Goal: Task Accomplishment & Management: Use online tool/utility

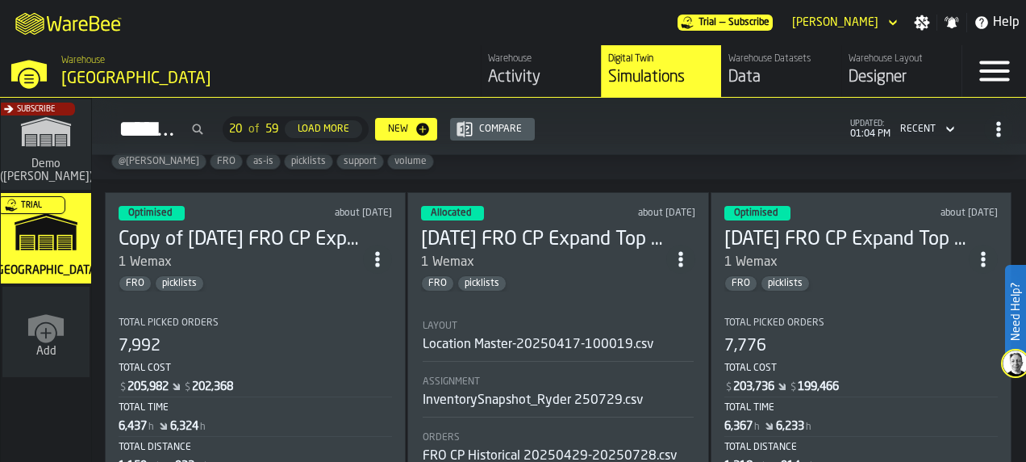
scroll to position [92, 0]
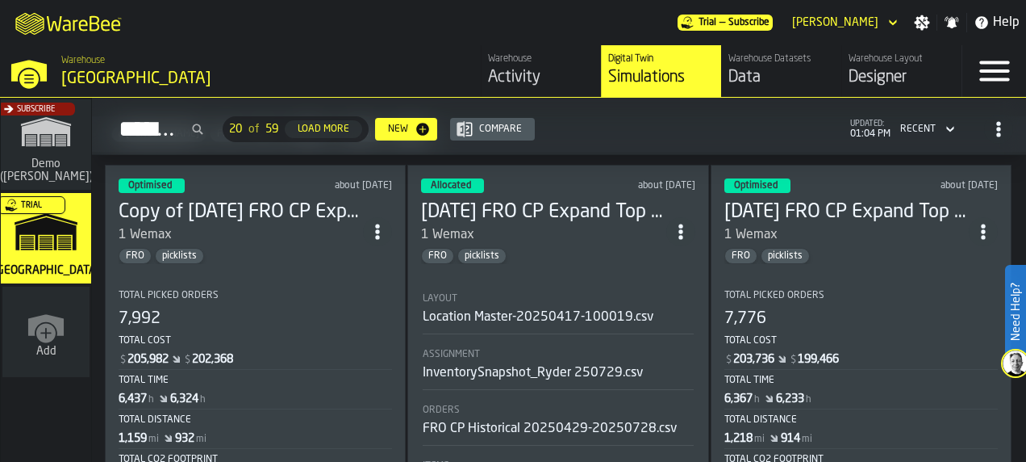
click at [305, 229] on div "1 Wemax" at bounding box center [241, 234] width 244 height 19
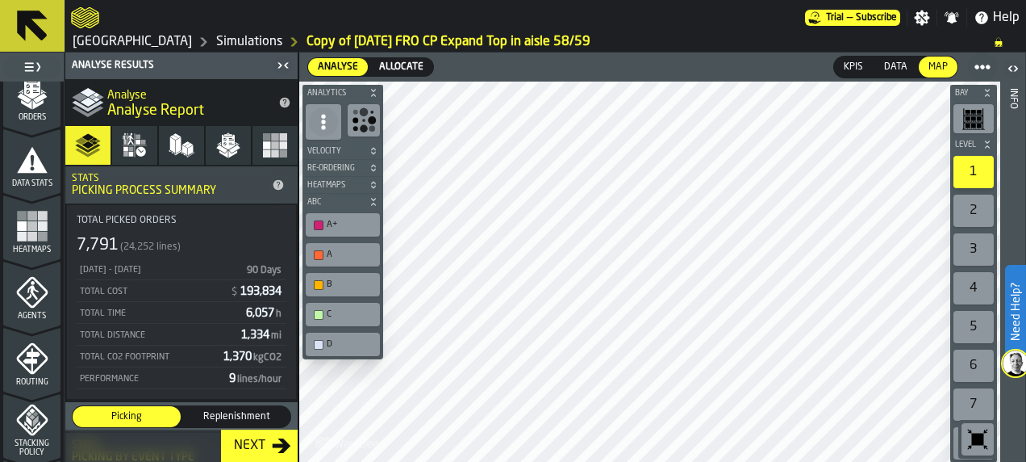
scroll to position [285, 0]
click at [18, 287] on icon "menu Agents" at bounding box center [31, 292] width 31 height 31
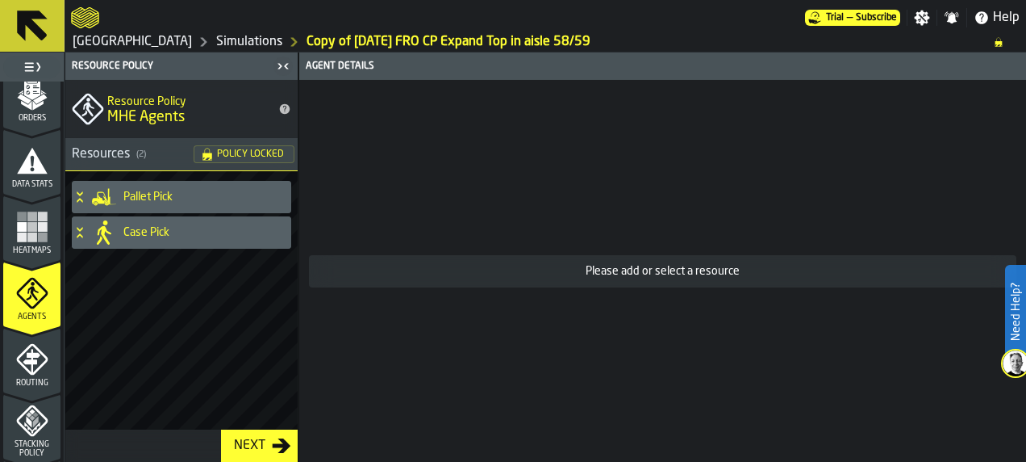
click at [81, 235] on icon at bounding box center [80, 235] width 6 height 4
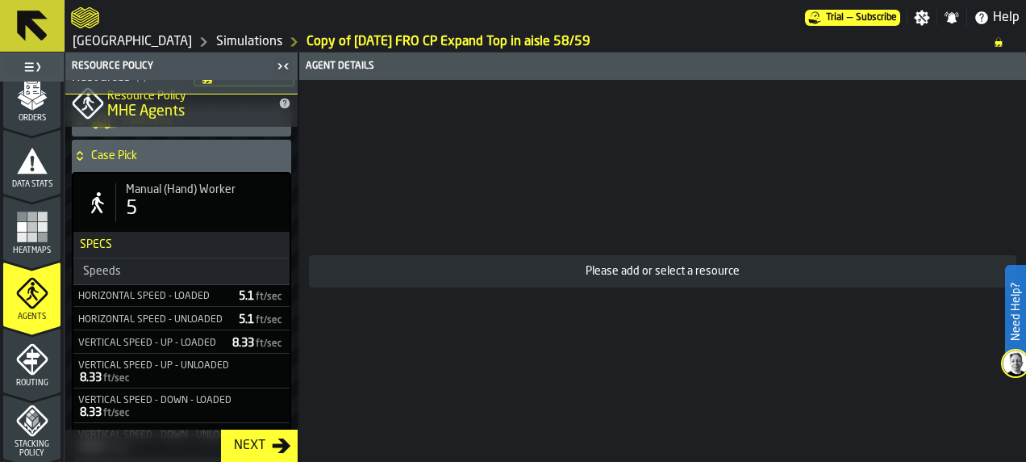
scroll to position [66, 0]
click at [168, 198] on div "5" at bounding box center [203, 208] width 154 height 26
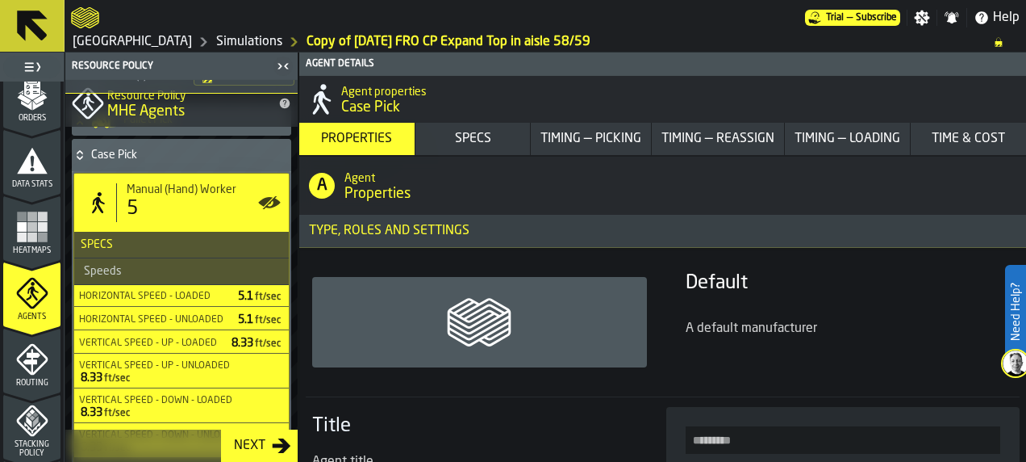
click at [461, 142] on div "Specs" at bounding box center [473, 138] width 109 height 19
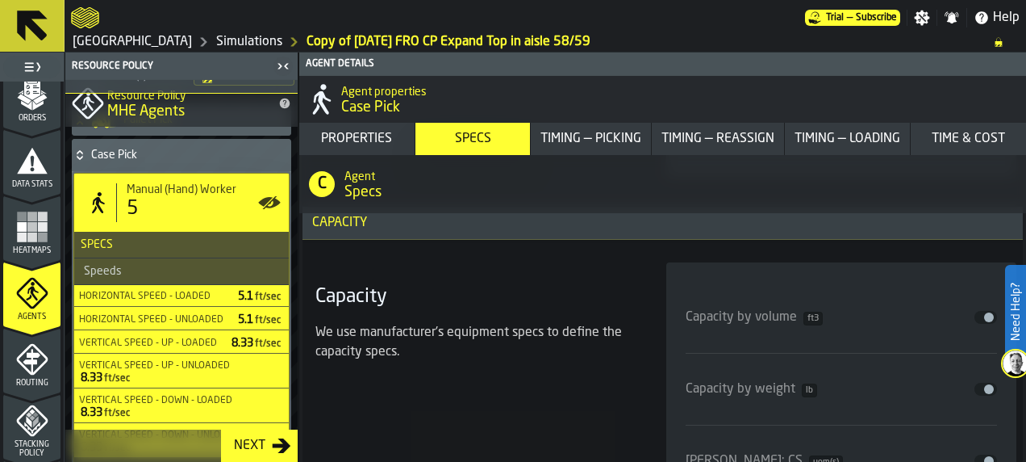
scroll to position [2482, 0]
click at [918, 21] on icon "button-toggle-Settings" at bounding box center [922, 17] width 15 height 15
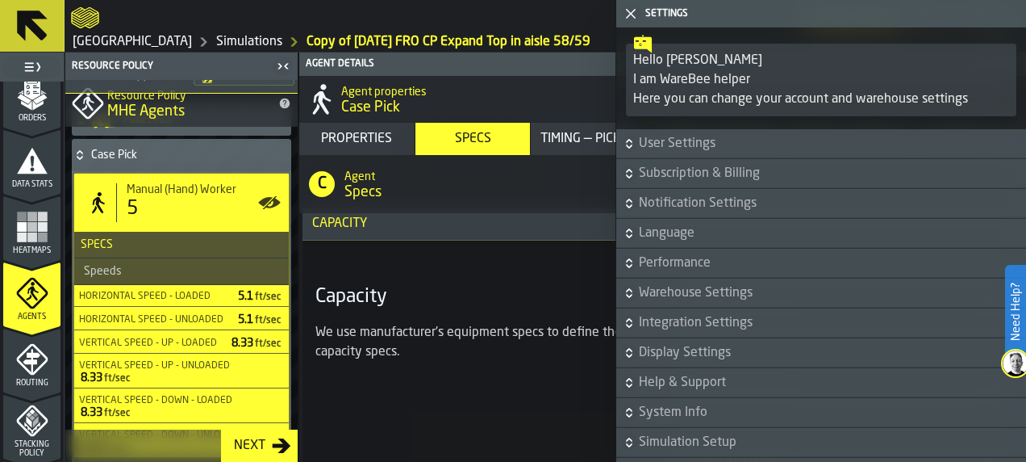
click at [636, 145] on icon "button-" at bounding box center [629, 144] width 16 height 16
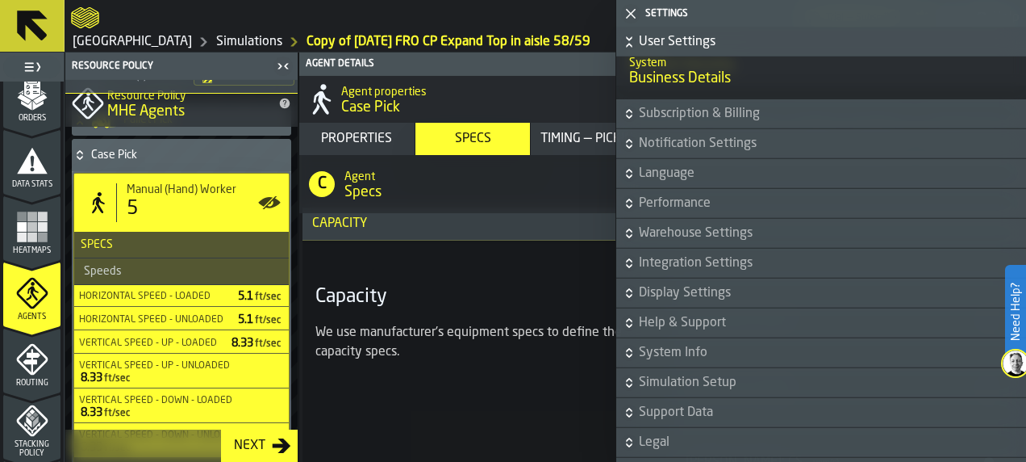
scroll to position [829, 0]
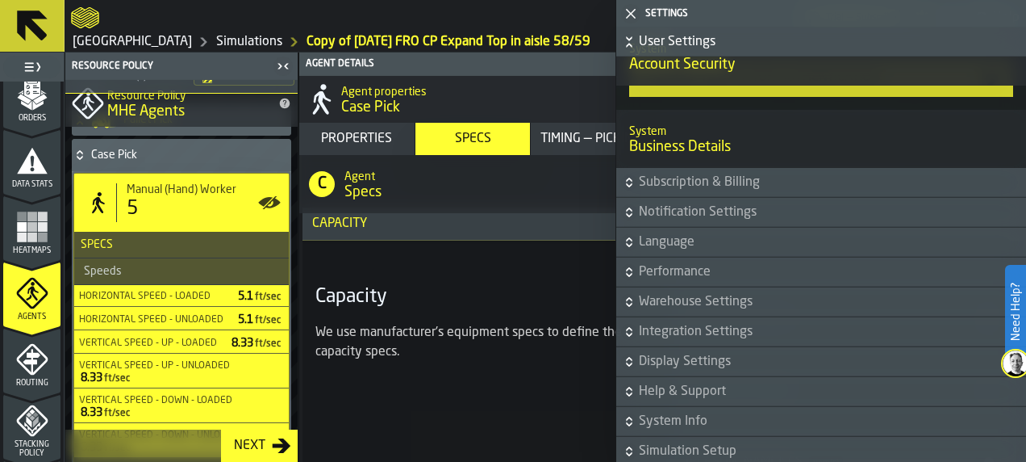
click at [628, 15] on polygon "button-toggle-Close me" at bounding box center [631, 13] width 10 height 10
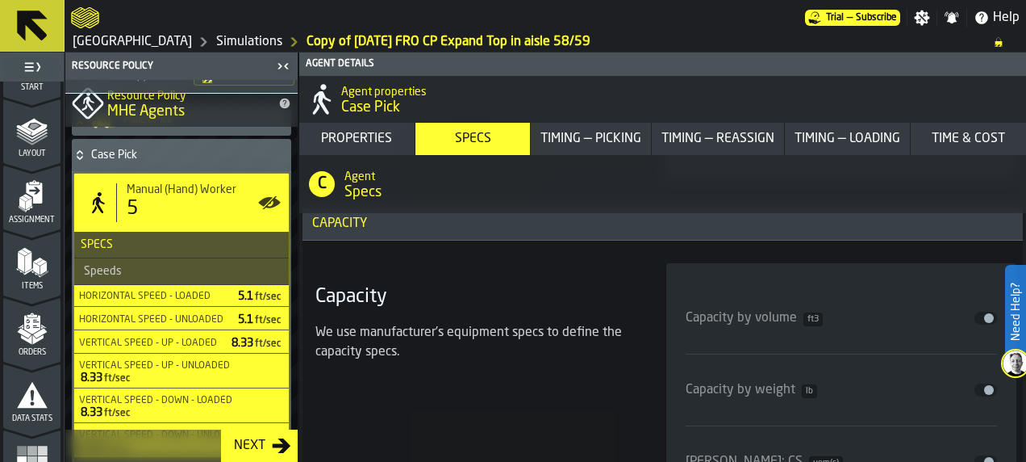
scroll to position [10, 0]
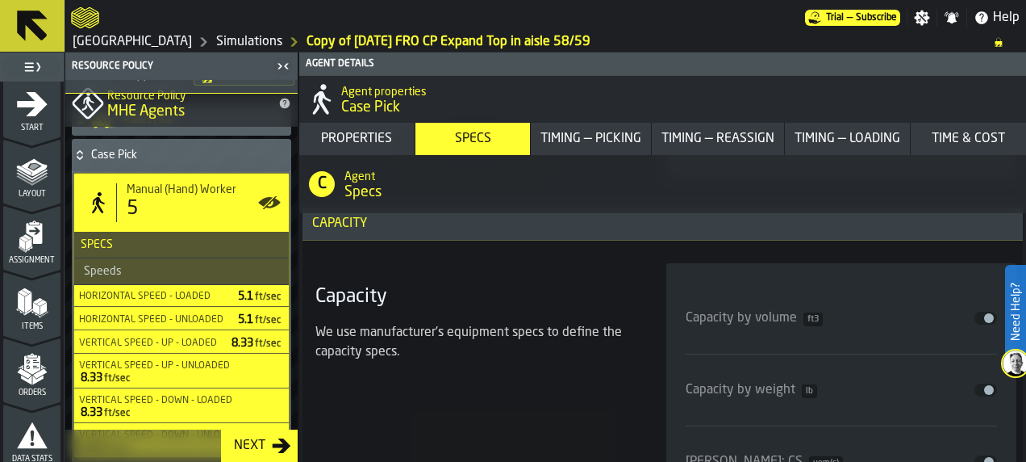
click at [30, 323] on span "Items" at bounding box center [31, 326] width 57 height 9
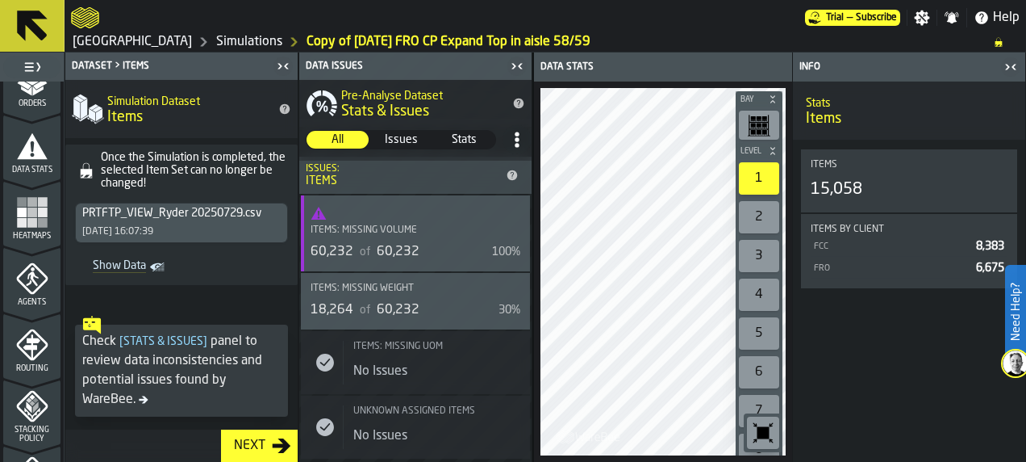
scroll to position [398, 0]
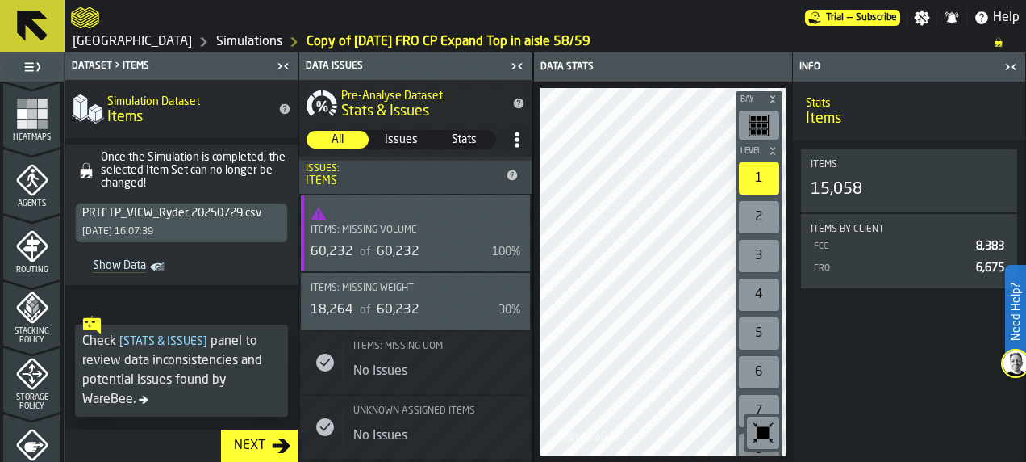
click at [424, 263] on div "Items: Missing Volume 60,232 of 60,232 100%" at bounding box center [415, 233] width 229 height 76
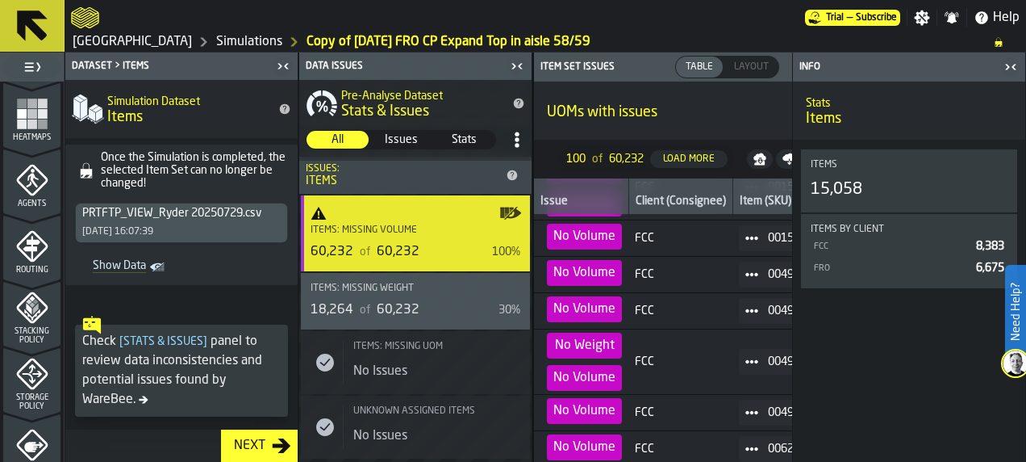
scroll to position [0, 0]
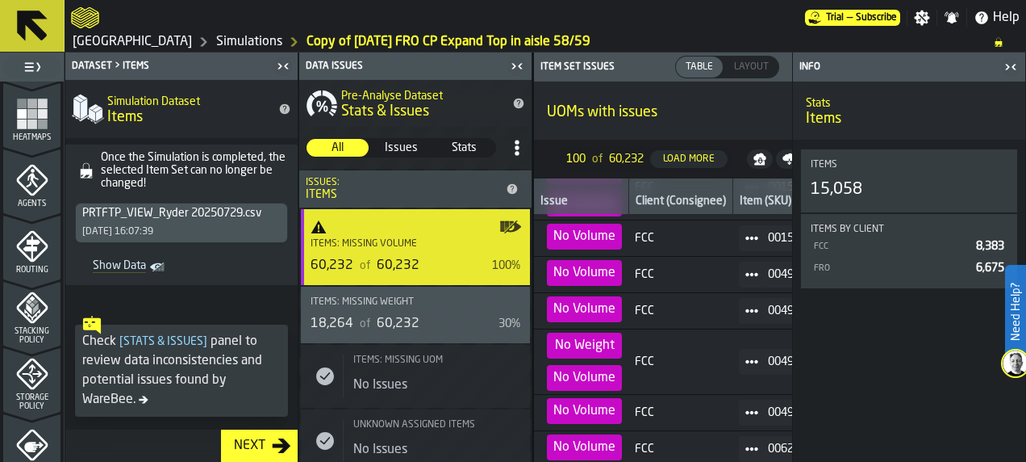
click at [507, 219] on icon "button-toggle-Show on Map" at bounding box center [510, 226] width 23 height 23
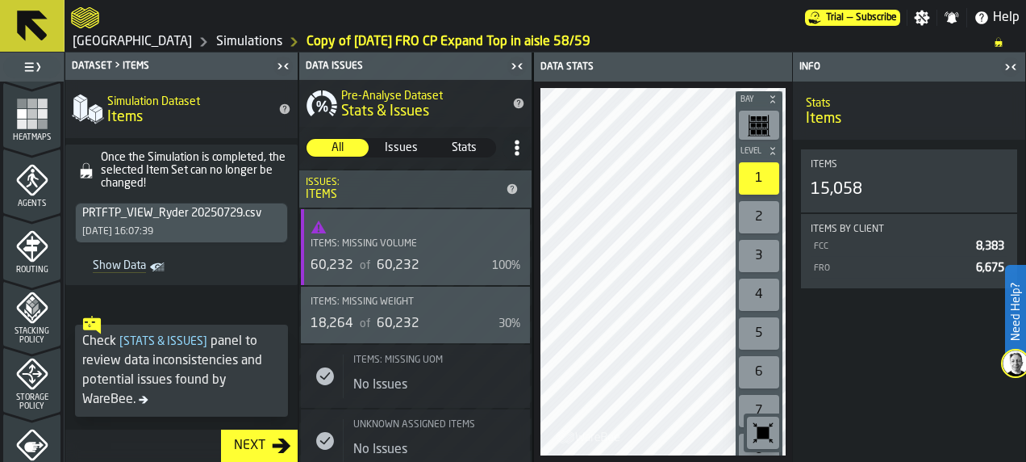
click at [23, 258] on icon "menu Routing" at bounding box center [32, 246] width 32 height 32
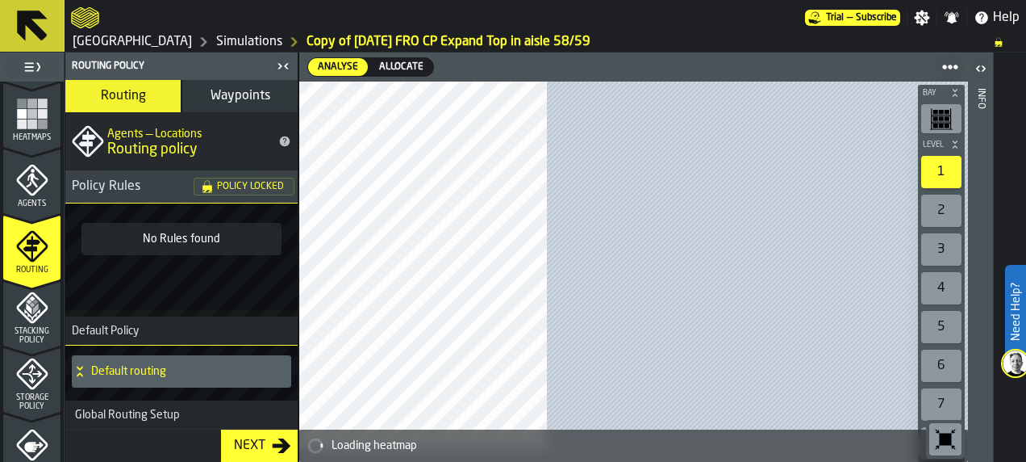
scroll to position [725, 0]
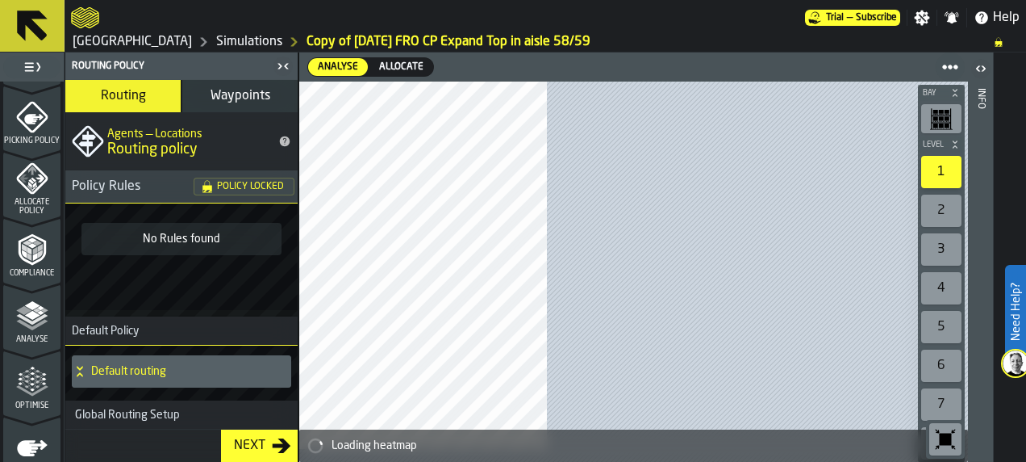
click at [28, 319] on polyline "menu Analyse" at bounding box center [31, 318] width 31 height 11
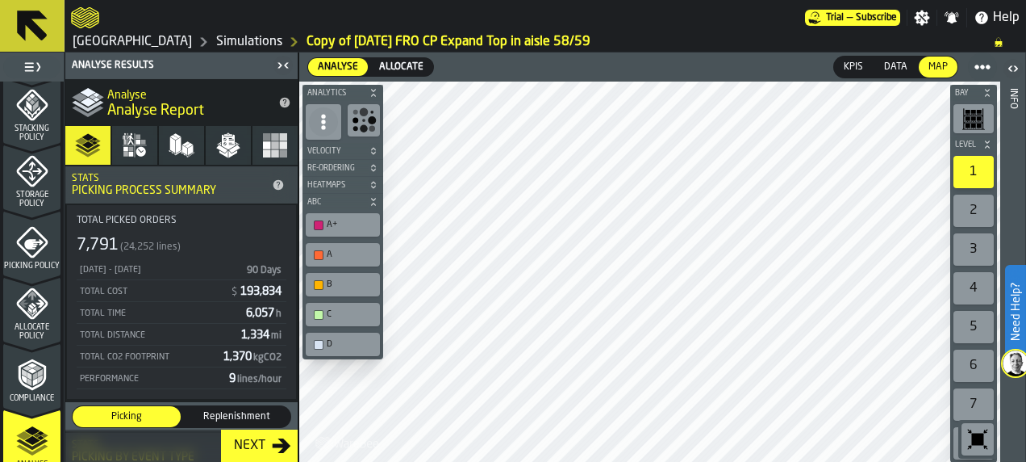
scroll to position [599, 0]
click at [27, 229] on icon "menu Picking Policy" at bounding box center [32, 243] width 32 height 32
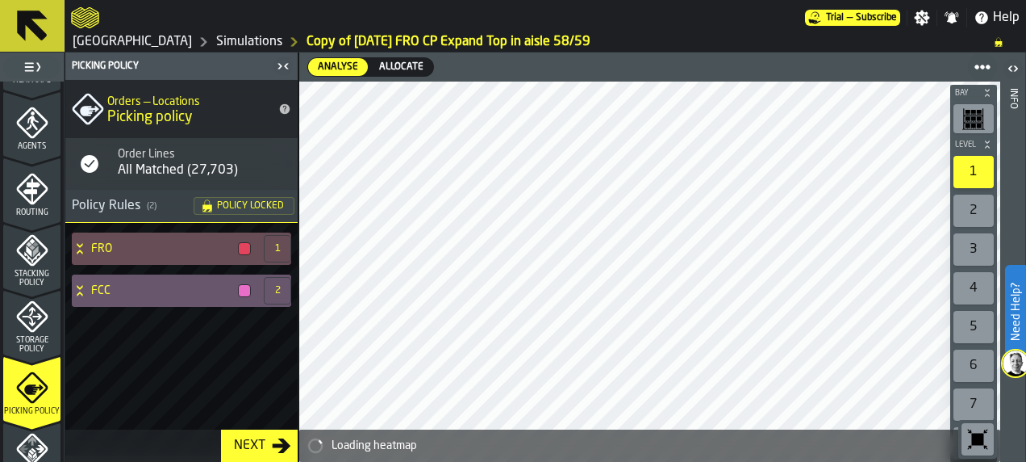
scroll to position [454, 0]
click at [27, 148] on span "Agents" at bounding box center [31, 147] width 57 height 9
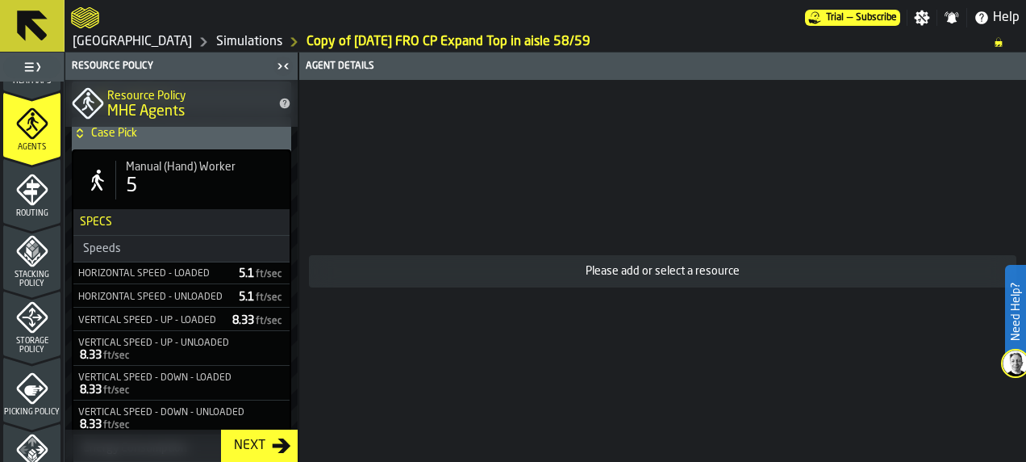
scroll to position [10, 0]
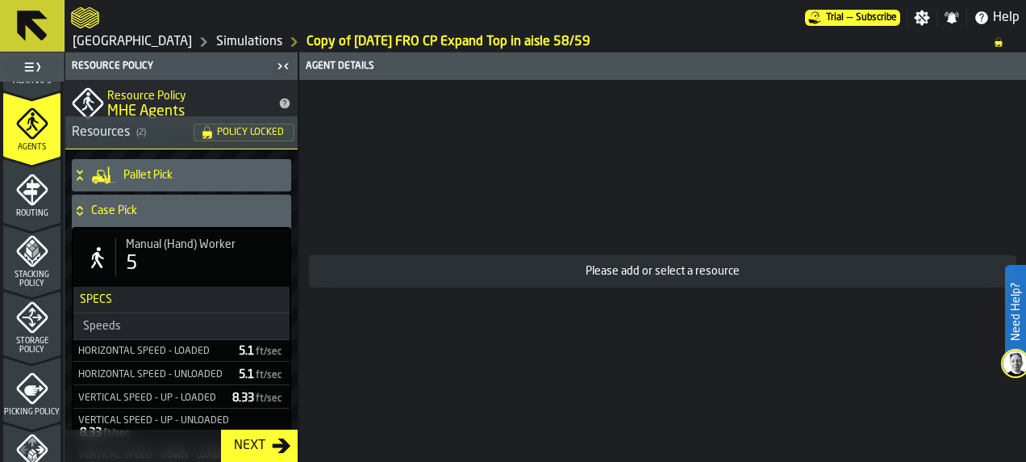
click at [205, 267] on div "5" at bounding box center [203, 264] width 154 height 26
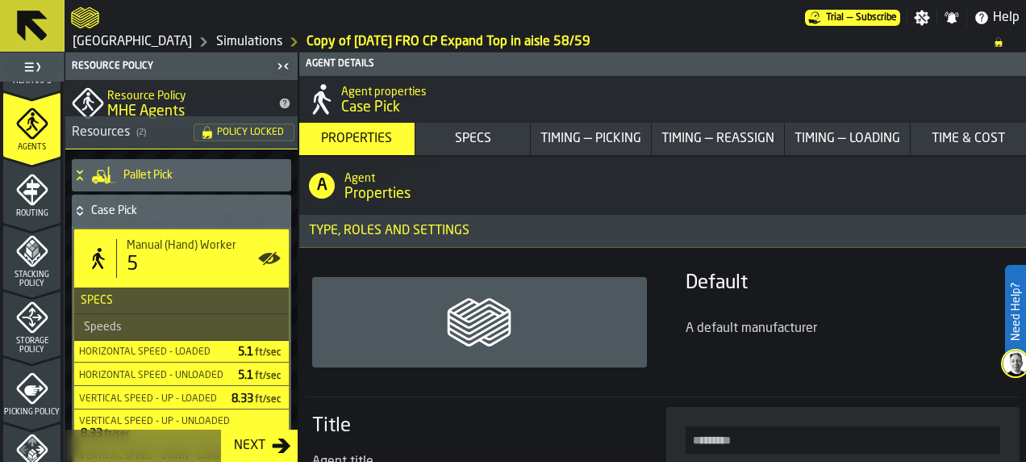
click at [469, 140] on div "Specs" at bounding box center [473, 138] width 109 height 19
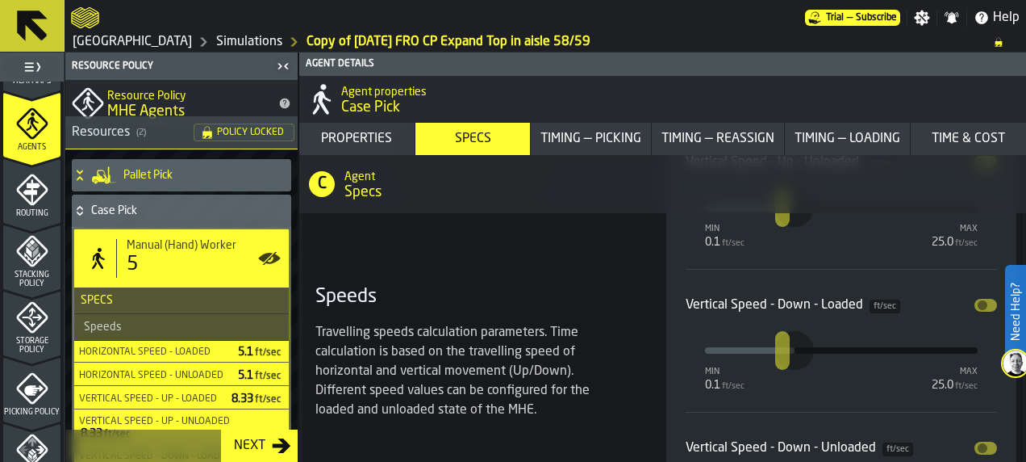
scroll to position [2256, 0]
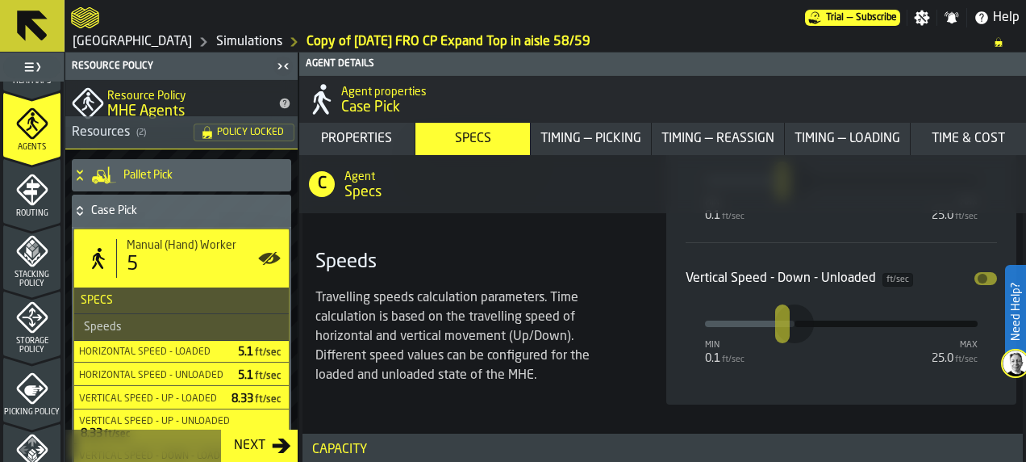
click at [573, 135] on div "Timing — Picking" at bounding box center [591, 138] width 114 height 19
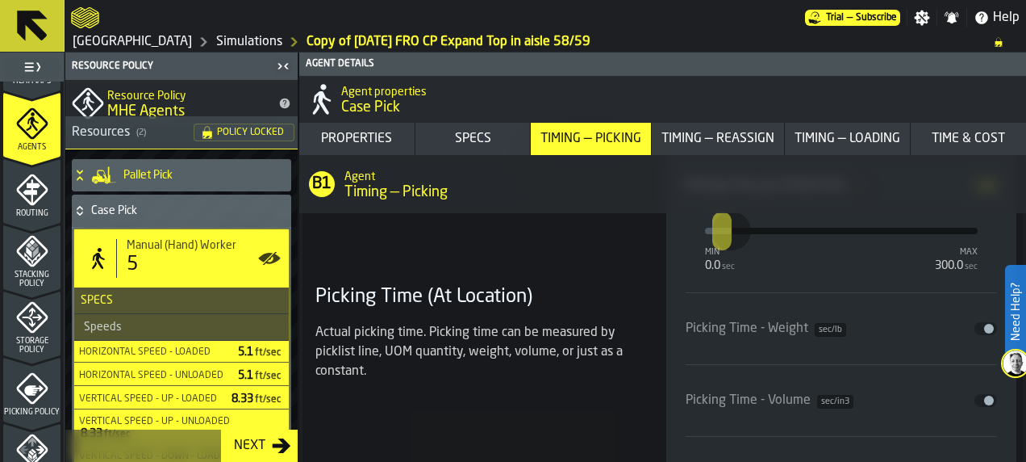
scroll to position [4327, 0]
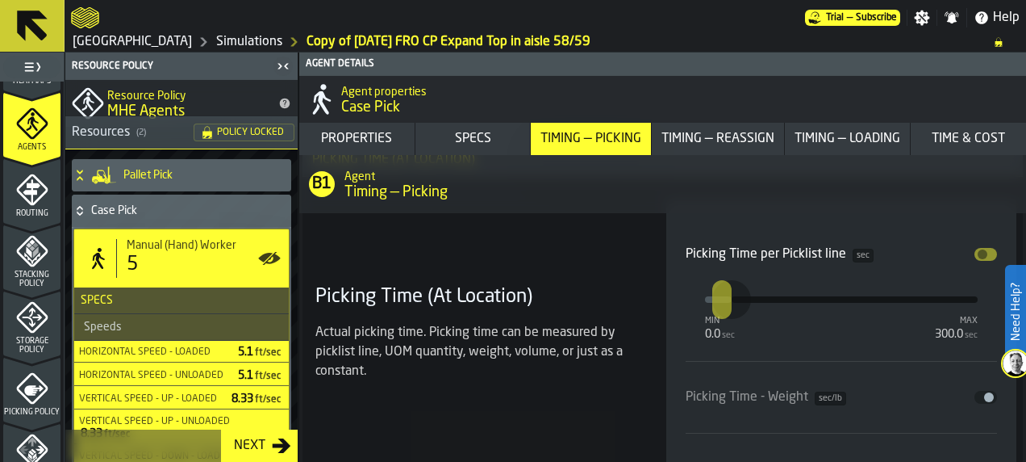
click at [23, 330] on icon "menu Storage Policy" at bounding box center [32, 317] width 32 height 32
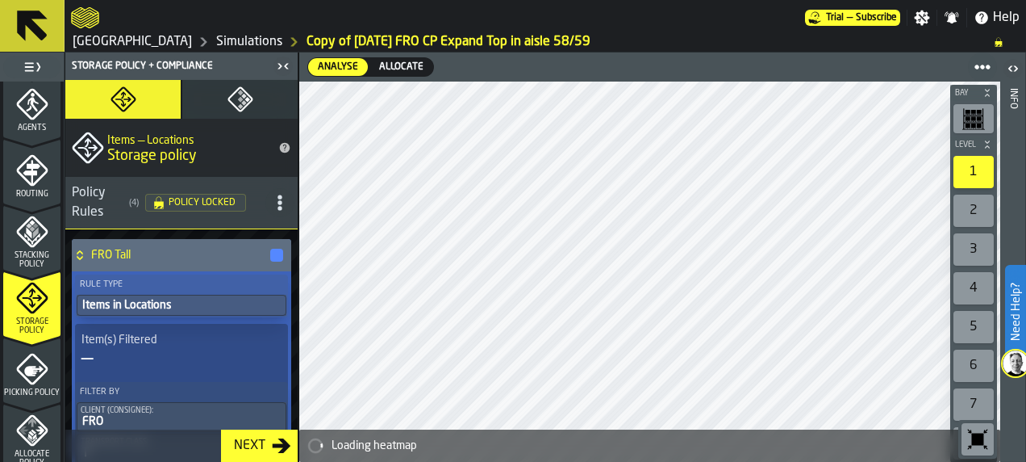
scroll to position [474, 0]
click at [32, 167] on icon "menu Routing" at bounding box center [32, 169] width 32 height 32
click at [32, 119] on icon "menu Agents" at bounding box center [32, 103] width 32 height 32
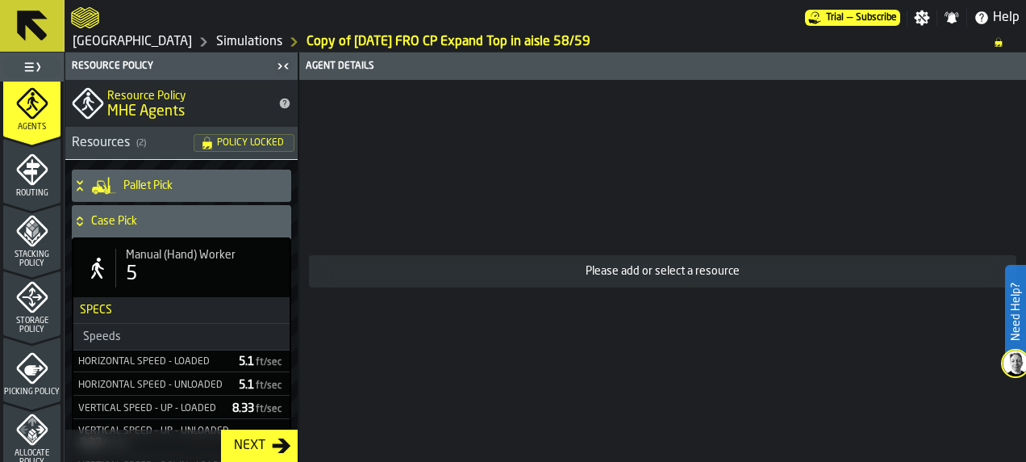
scroll to position [419, 0]
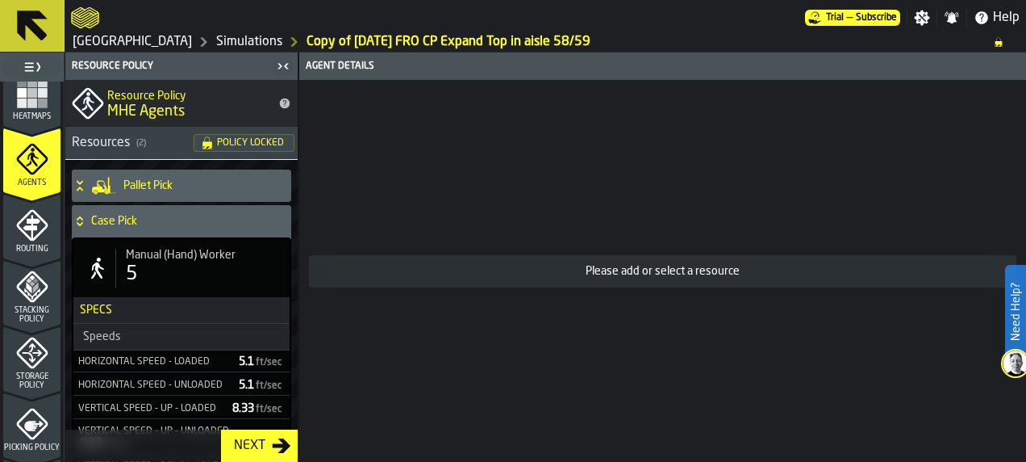
click at [190, 258] on span "Manual (Hand) Worker" at bounding box center [181, 255] width 110 height 13
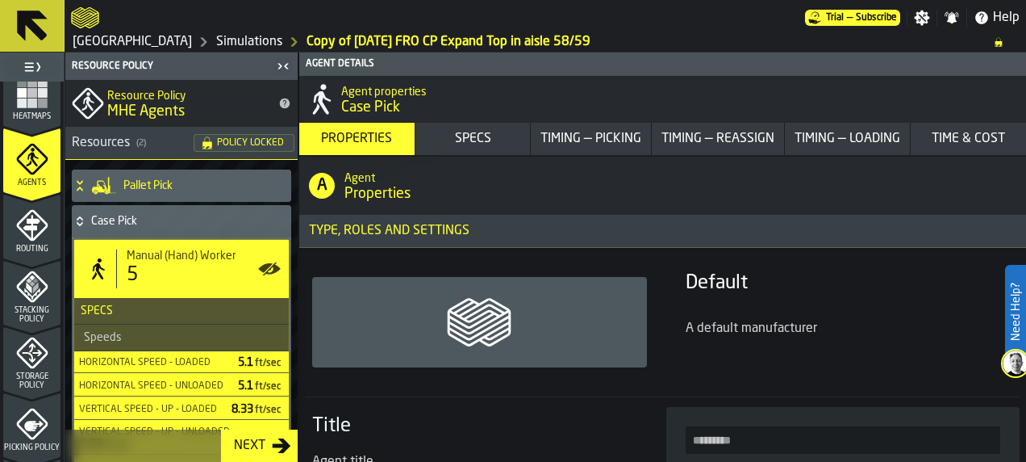
click at [595, 127] on button "Timing — Picking" at bounding box center [591, 139] width 120 height 32
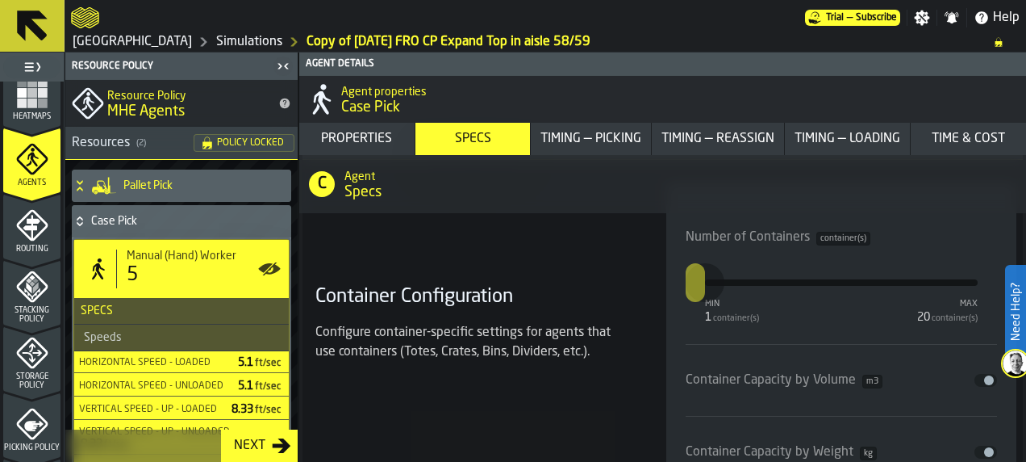
scroll to position [3117, 0]
drag, startPoint x: 605, startPoint y: 136, endPoint x: 586, endPoint y: 135, distance: 19.4
click at [586, 135] on div "Timing — Picking" at bounding box center [591, 138] width 114 height 19
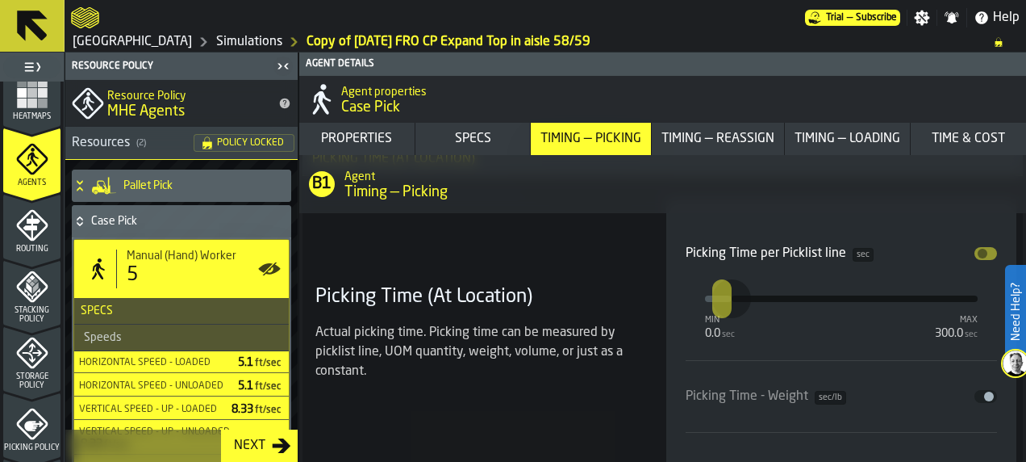
scroll to position [4321, 0]
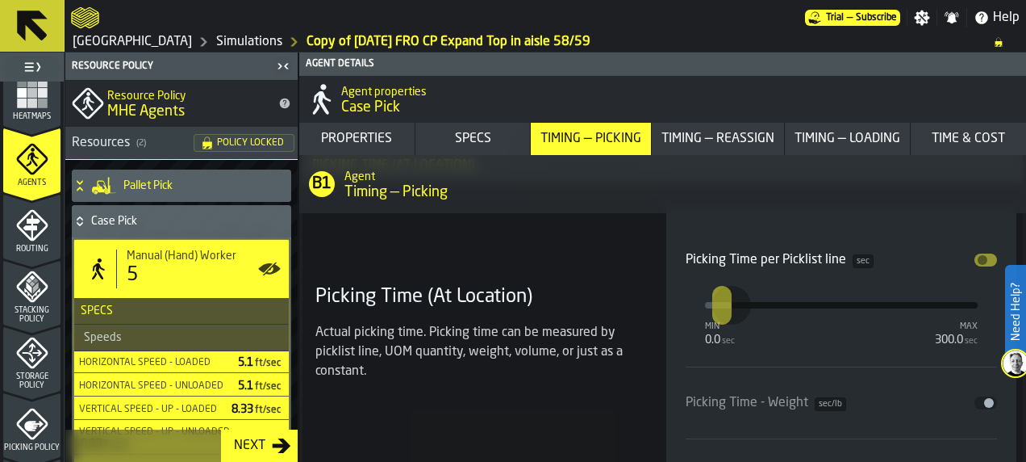
click at [11, 258] on icon "menu Routing" at bounding box center [31, 259] width 57 height 15
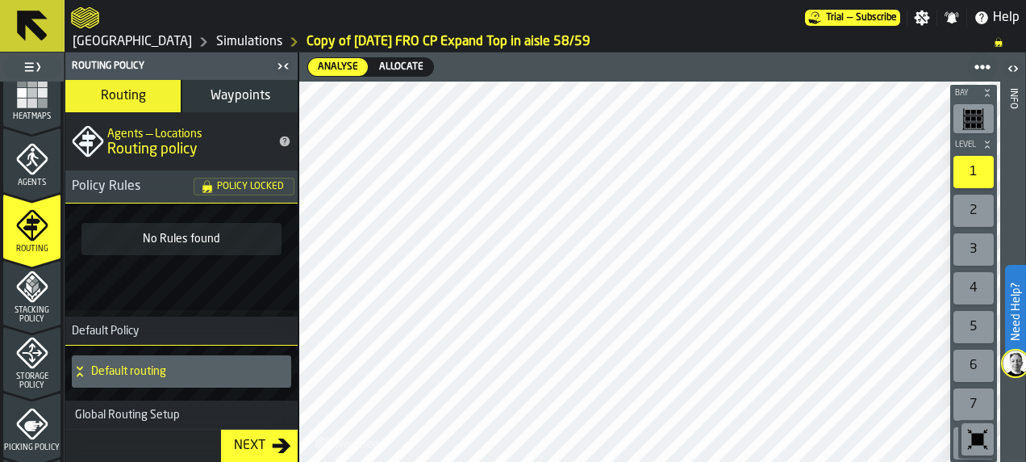
click at [257, 80] on button "Waypoints" at bounding box center [239, 96] width 115 height 32
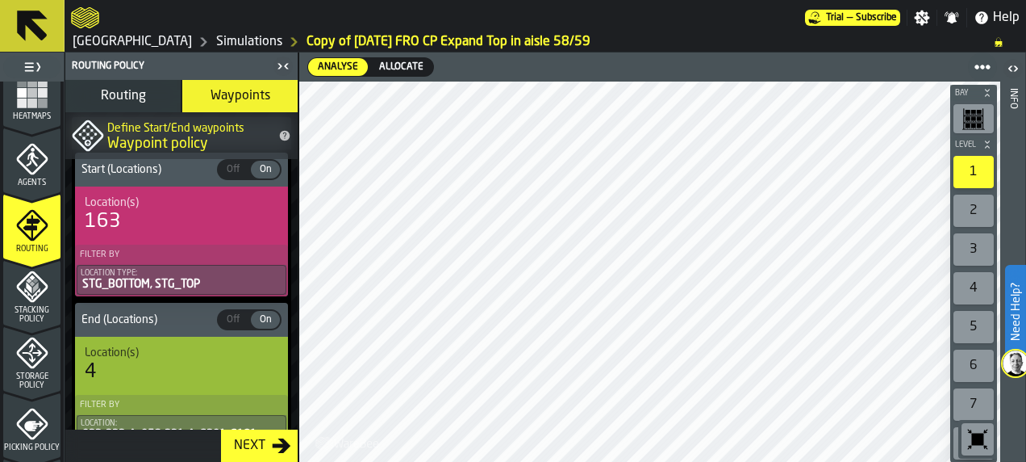
scroll to position [84, 0]
click at [180, 167] on span "Start (Locations)" at bounding box center [147, 170] width 139 height 13
click at [129, 224] on div "163" at bounding box center [182, 223] width 194 height 26
click at [90, 211] on div "163" at bounding box center [103, 223] width 36 height 26
click at [103, 211] on div "163" at bounding box center [103, 223] width 36 height 26
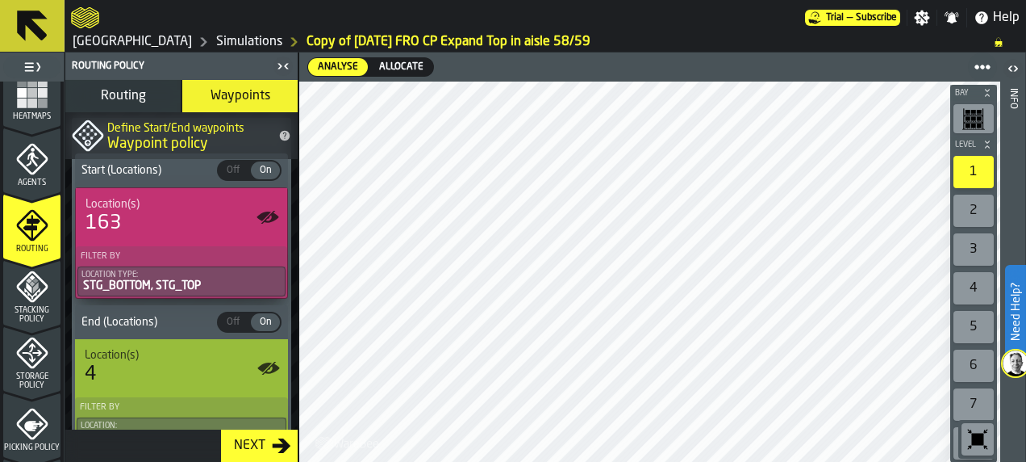
click at [5, 373] on span "Storage Policy" at bounding box center [31, 381] width 57 height 18
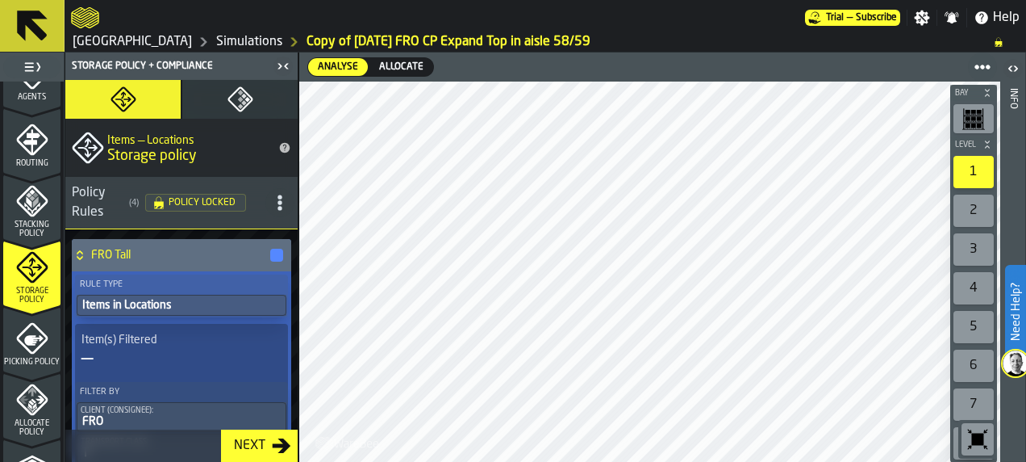
scroll to position [553, 0]
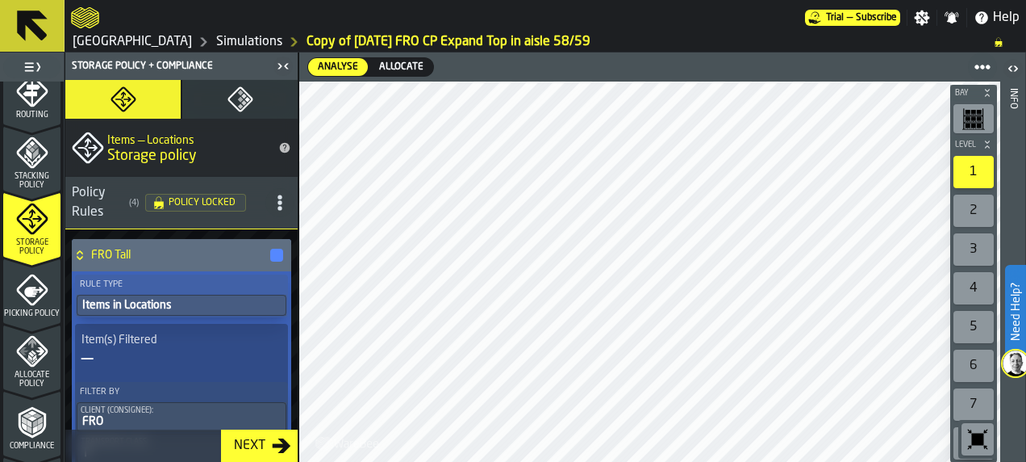
click at [272, 199] on icon "title-section-[object Object]" at bounding box center [280, 202] width 16 height 16
click at [242, 200] on h3 "Policy Rules ( 4 ) Policy Locked" at bounding box center [181, 203] width 232 height 52
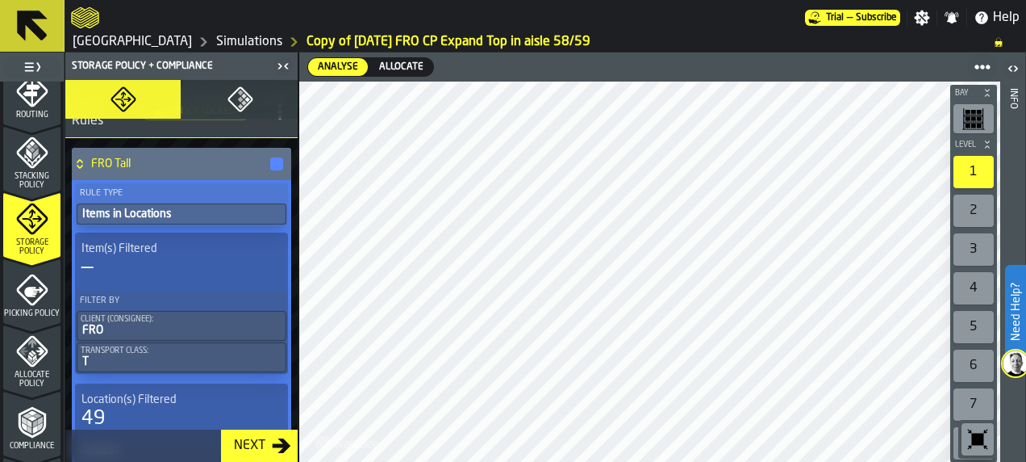
scroll to position [102, 0]
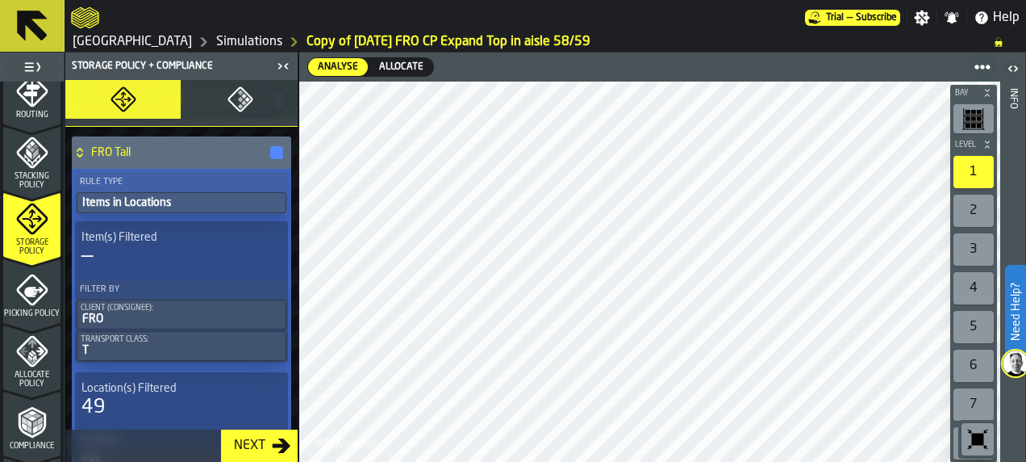
click at [978, 65] on circle at bounding box center [977, 67] width 6 height 6
click at [931, 57] on div at bounding box center [825, 66] width 346 height 29
click at [933, 19] on div "Settings" at bounding box center [922, 18] width 29 height 16
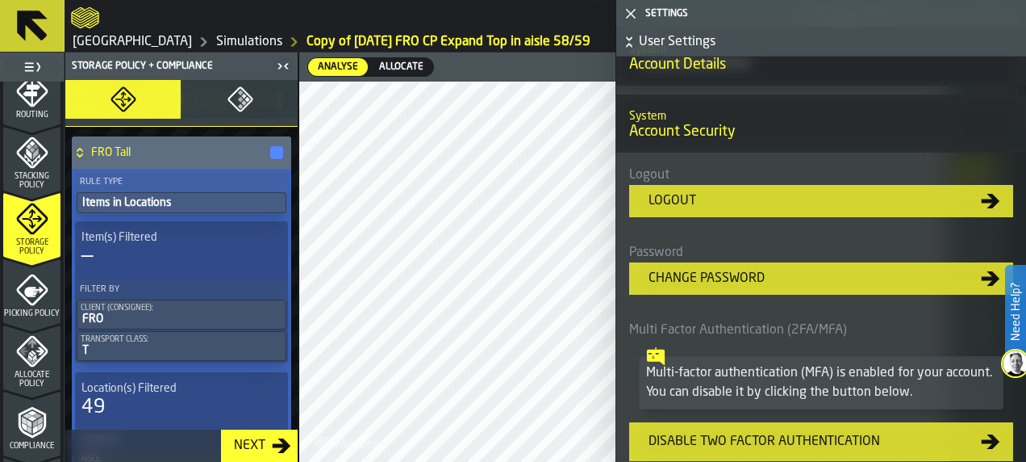
scroll to position [468, 0]
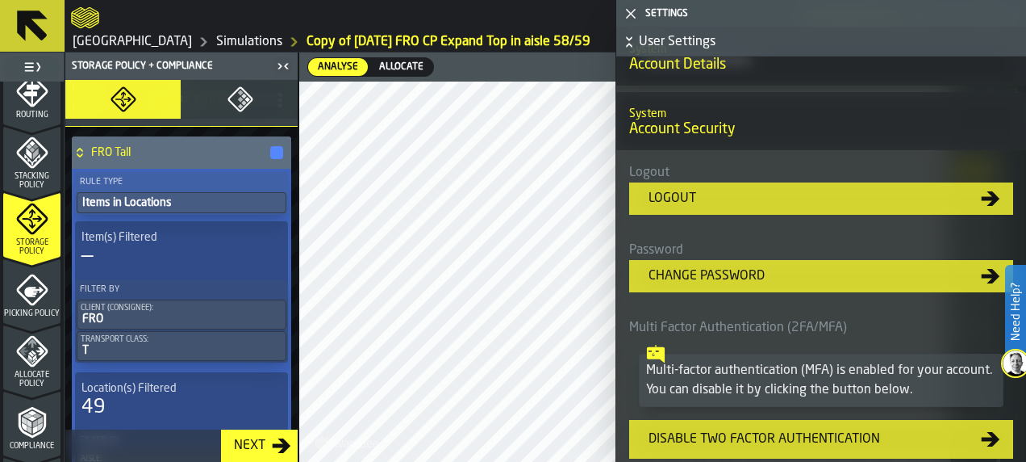
click at [629, 9] on icon "button-toggle-Close me" at bounding box center [630, 13] width 19 height 19
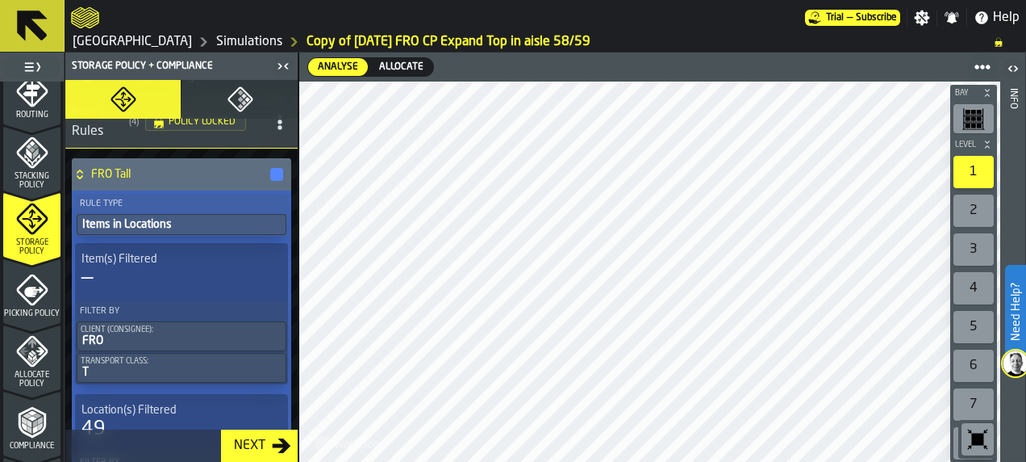
scroll to position [0, 0]
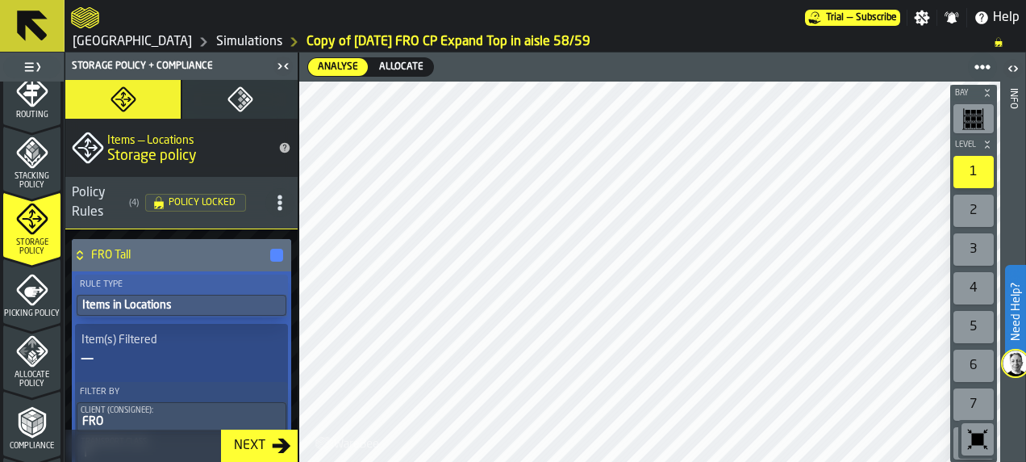
click at [216, 39] on link "Simulations" at bounding box center [249, 41] width 66 height 19
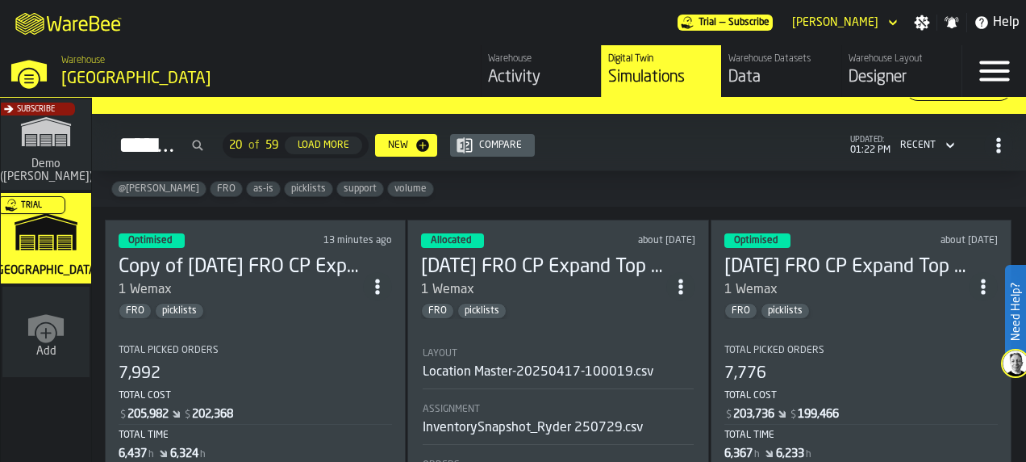
scroll to position [38, 0]
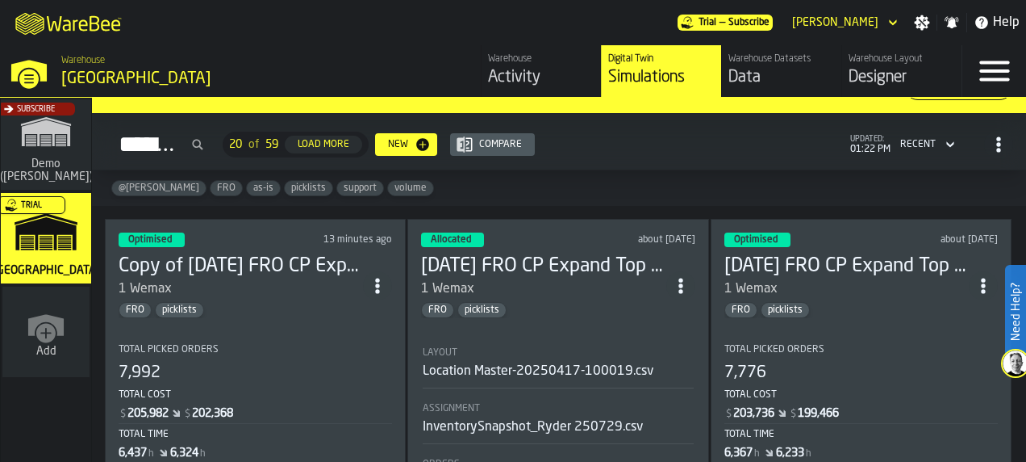
click at [382, 278] on icon "ItemListCard-DashboardItemContainer" at bounding box center [378, 286] width 16 height 16
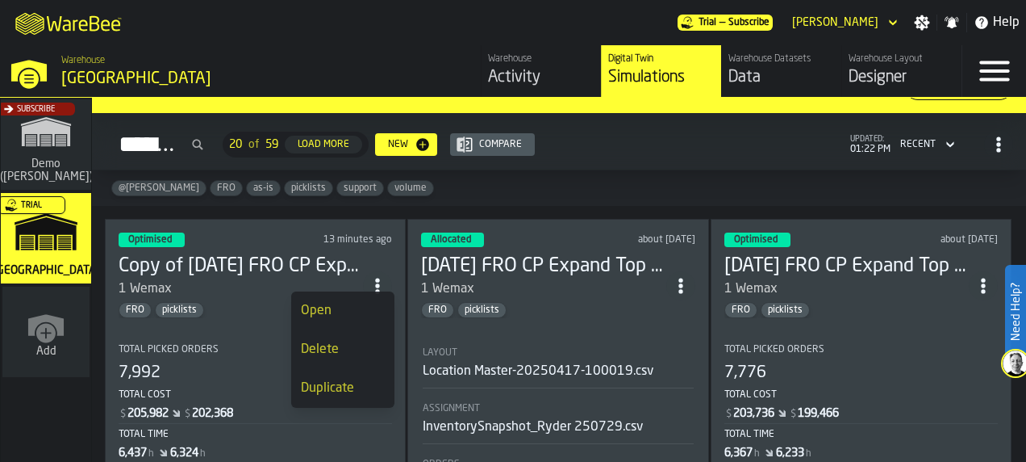
click at [361, 389] on div "Duplicate" at bounding box center [343, 387] width 84 height 19
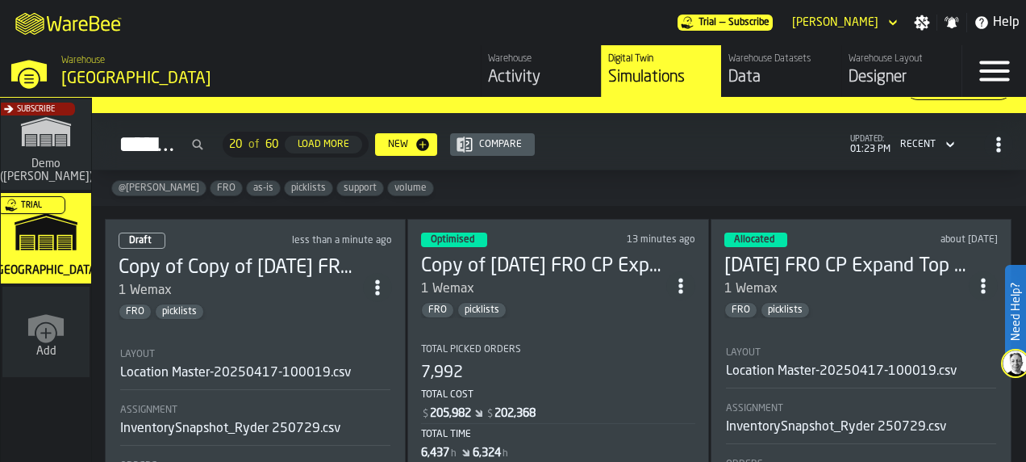
click at [303, 281] on div "1 Wemax" at bounding box center [241, 290] width 244 height 19
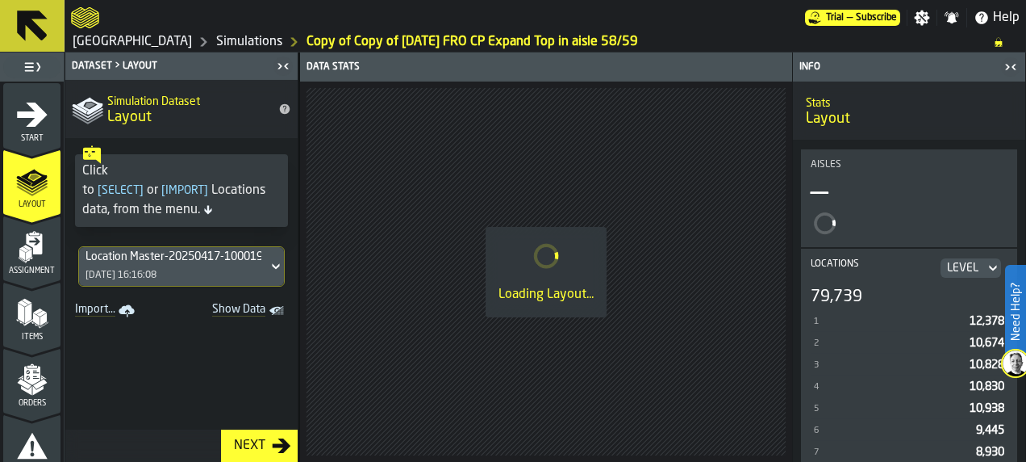
scroll to position [140, 0]
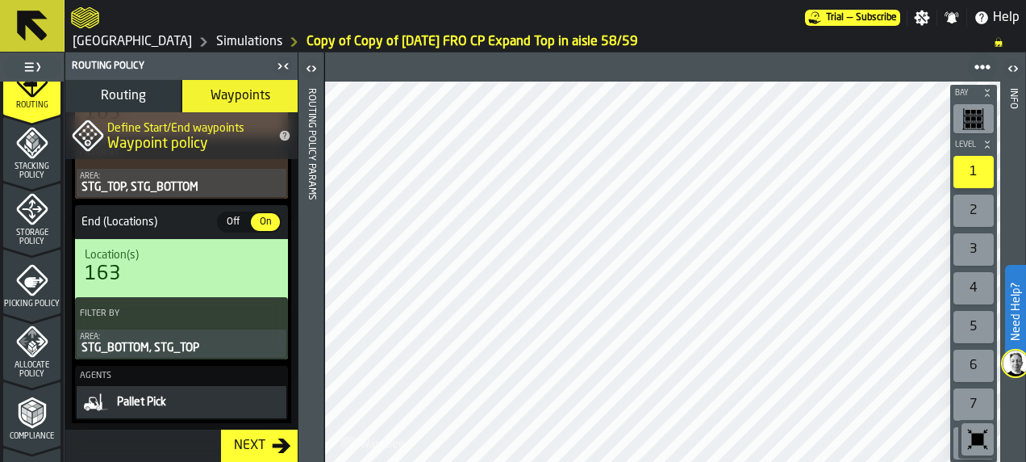
scroll to position [563, 0]
click at [40, 214] on icon "menu Storage Policy" at bounding box center [32, 208] width 32 height 32
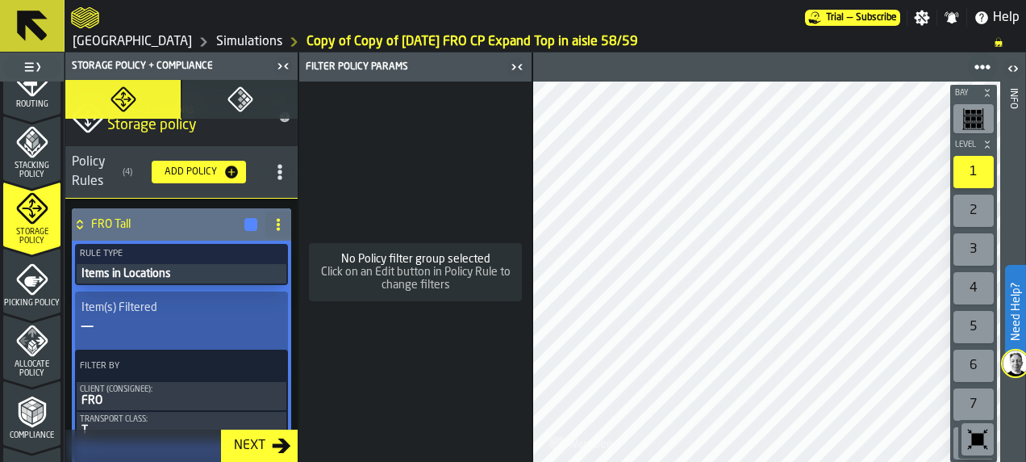
scroll to position [0, 0]
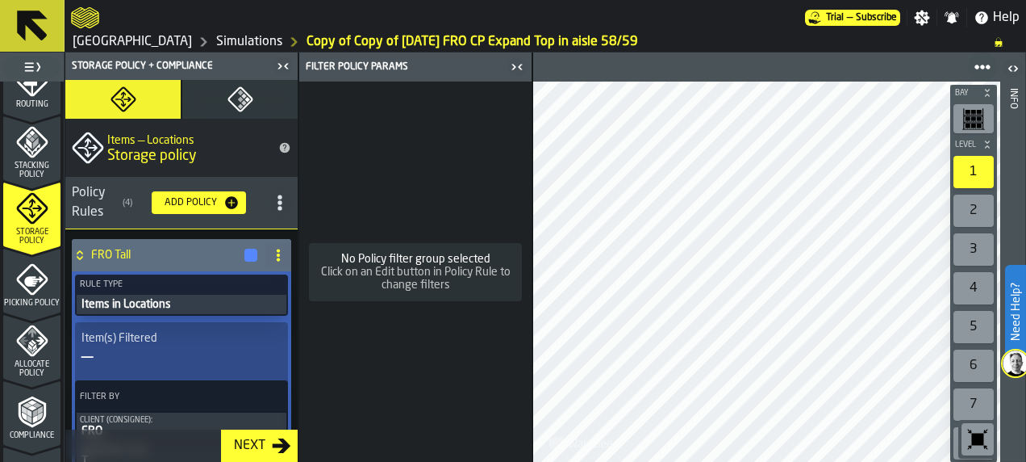
click at [16, 337] on icon "menu Allocate Policy" at bounding box center [31, 340] width 31 height 31
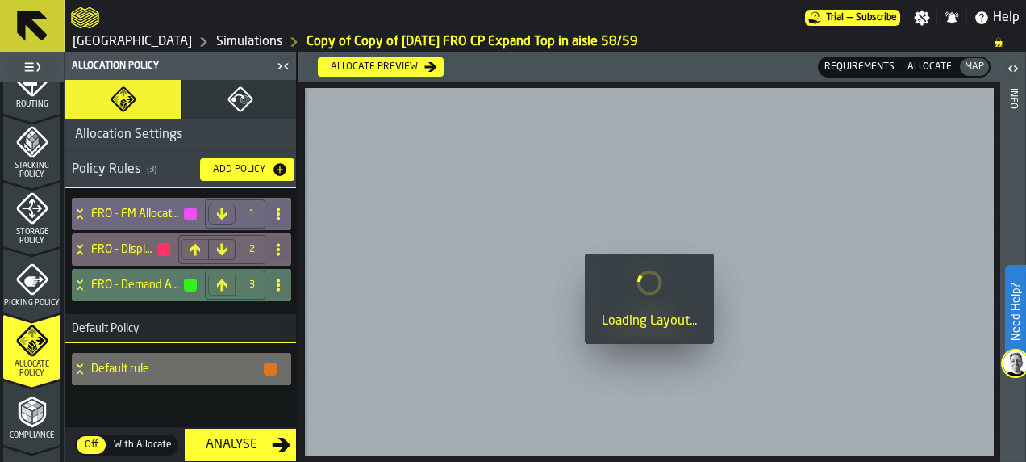
click at [115, 208] on h4 "FRO - FM Allocation" at bounding box center [136, 213] width 91 height 13
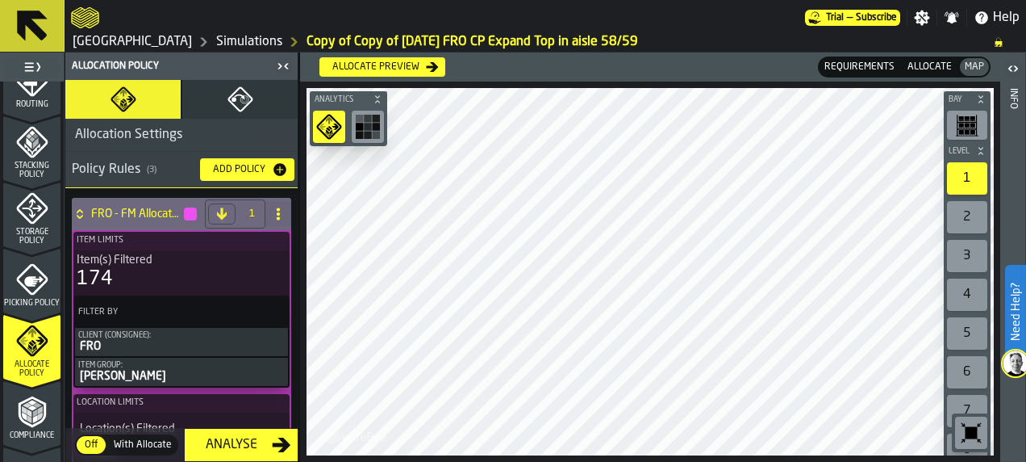
click at [32, 236] on span "Storage Policy" at bounding box center [31, 237] width 57 height 18
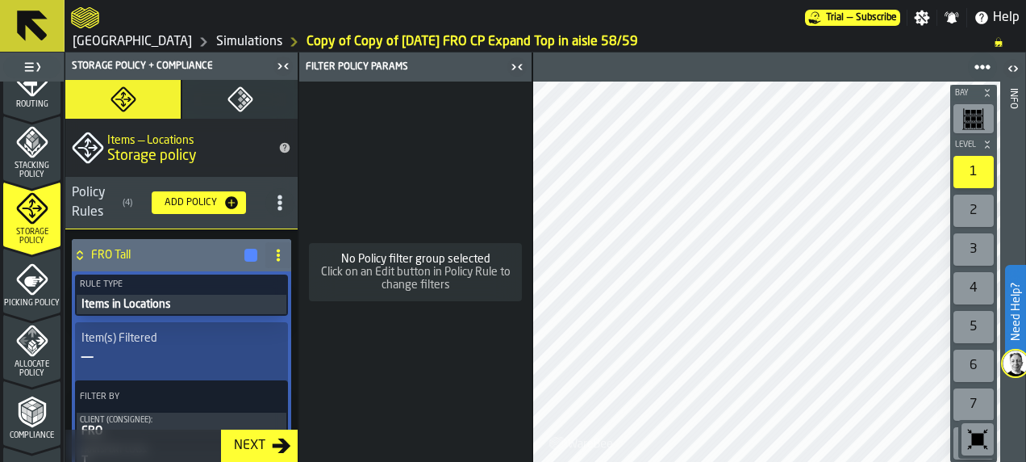
click at [23, 282] on icon "menu Picking Policy" at bounding box center [31, 278] width 31 height 31
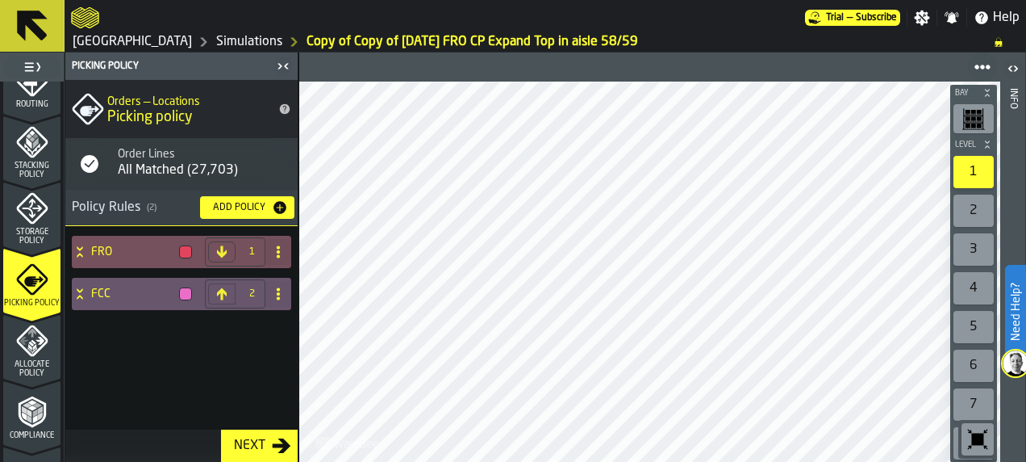
click at [100, 253] on h4 "FRO" at bounding box center [131, 251] width 81 height 13
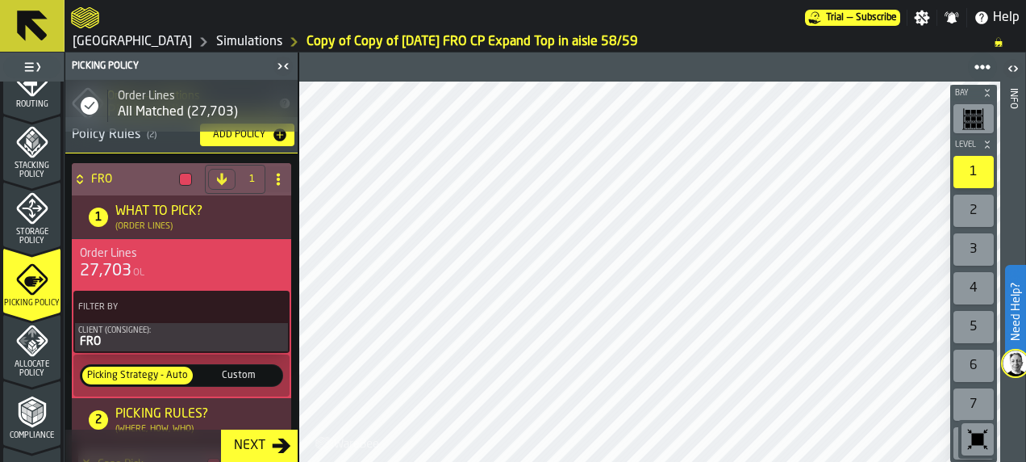
scroll to position [58, 0]
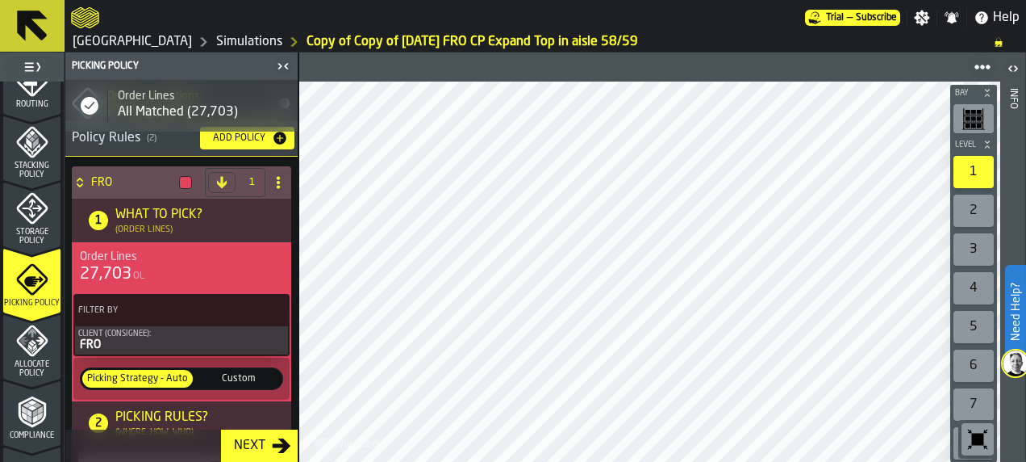
click at [45, 340] on div "Allocate Policy" at bounding box center [31, 350] width 57 height 53
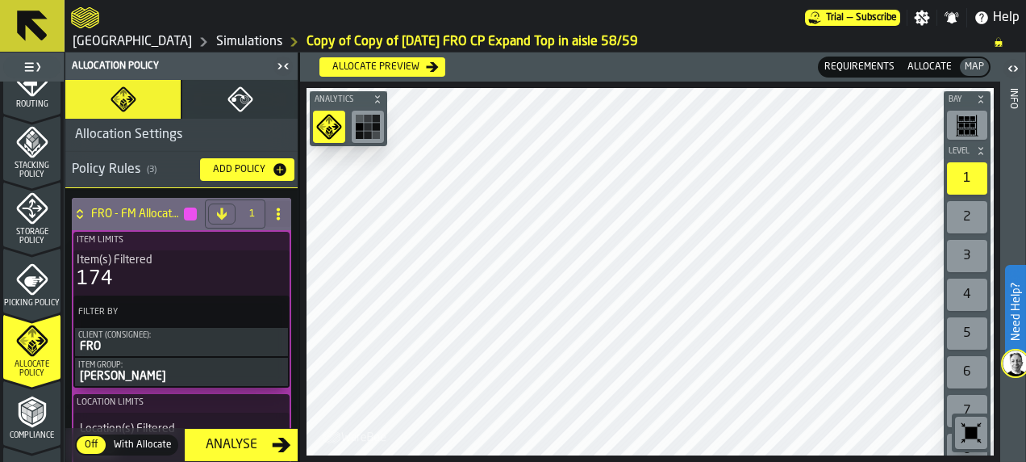
click at [254, 107] on button "Re-Allocate policy" at bounding box center [239, 99] width 115 height 39
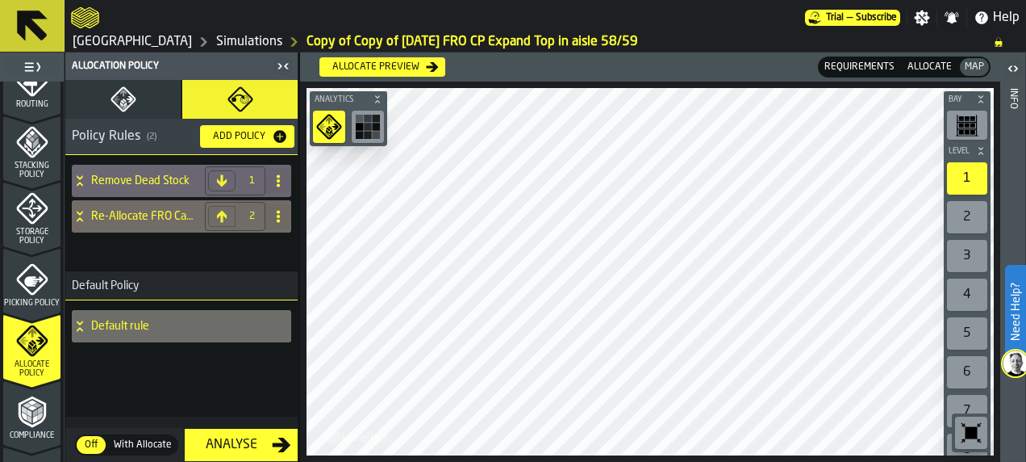
click at [136, 100] on button "Allocation Policy" at bounding box center [122, 99] width 115 height 39
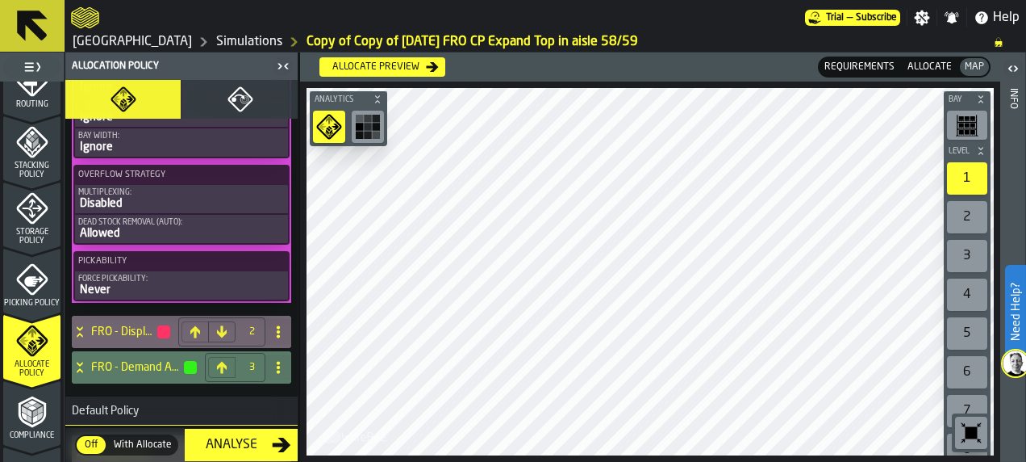
scroll to position [1138, 0]
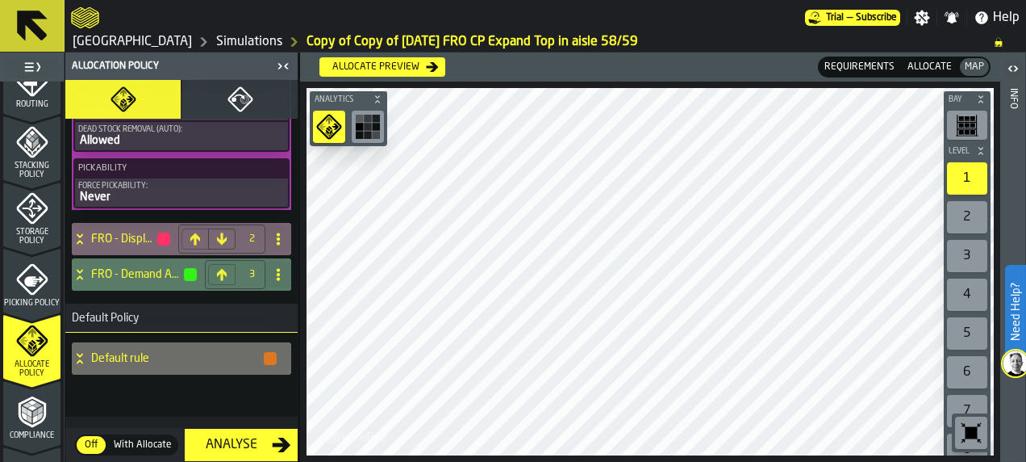
click at [80, 239] on icon at bounding box center [80, 238] width 16 height 13
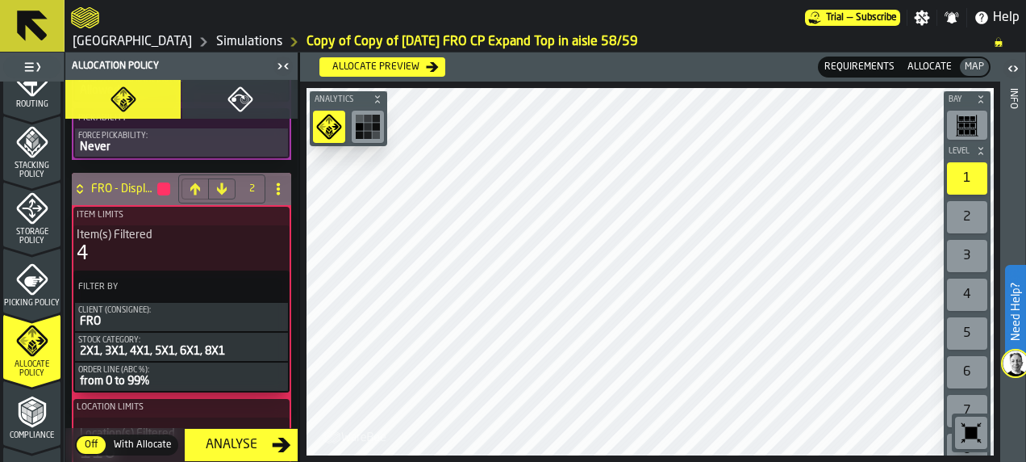
scroll to position [1181, 0]
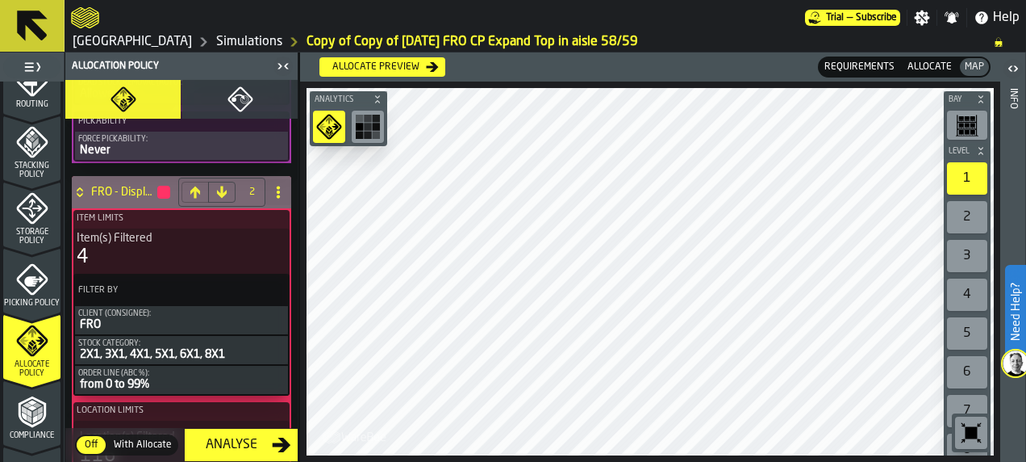
click at [163, 255] on div "4" at bounding box center [182, 257] width 210 height 26
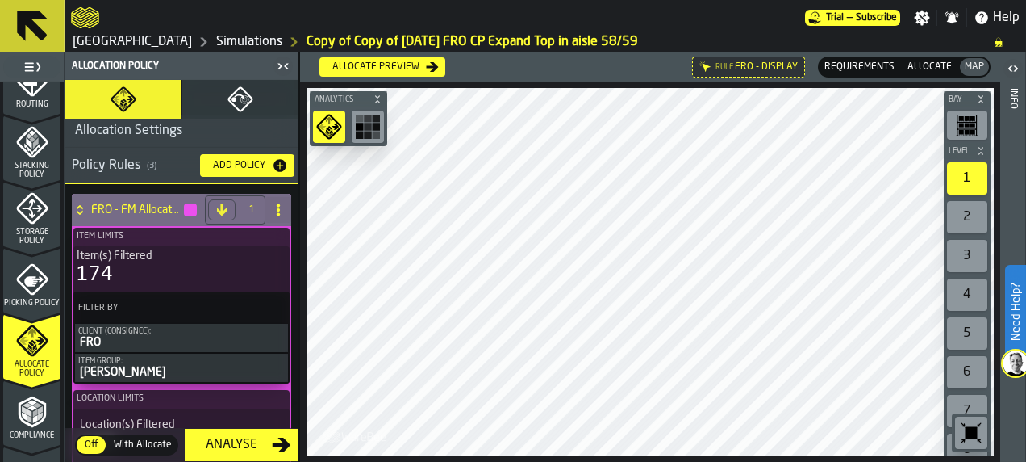
scroll to position [0, 0]
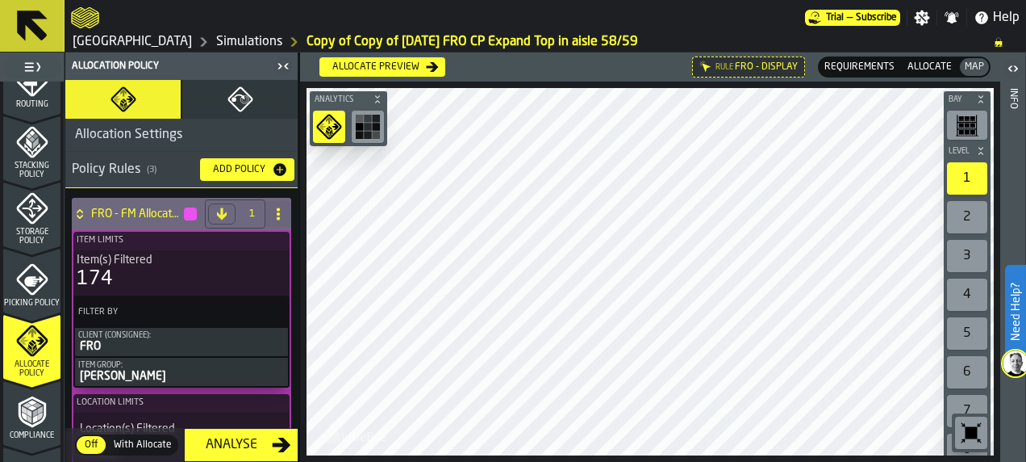
click at [232, 100] on circle "button" at bounding box center [234, 99] width 5 height 5
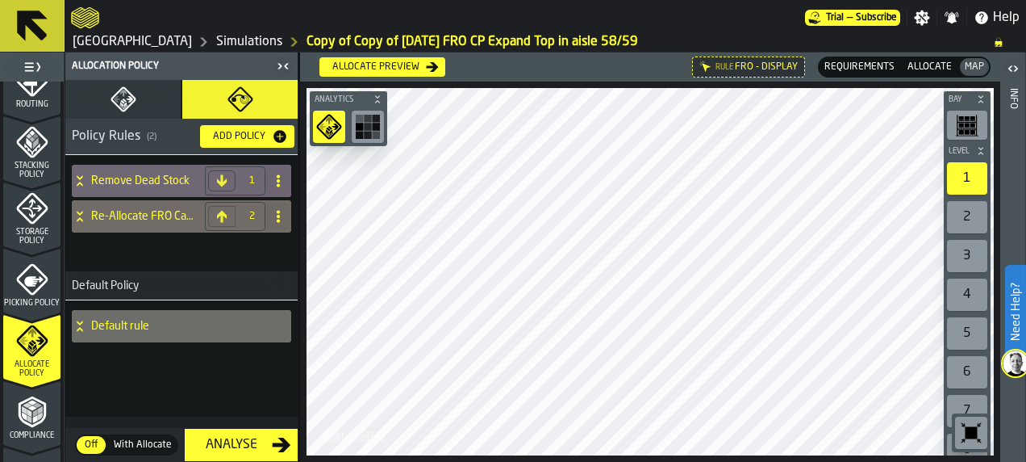
click at [100, 171] on div "Remove Dead Stock" at bounding box center [135, 181] width 127 height 32
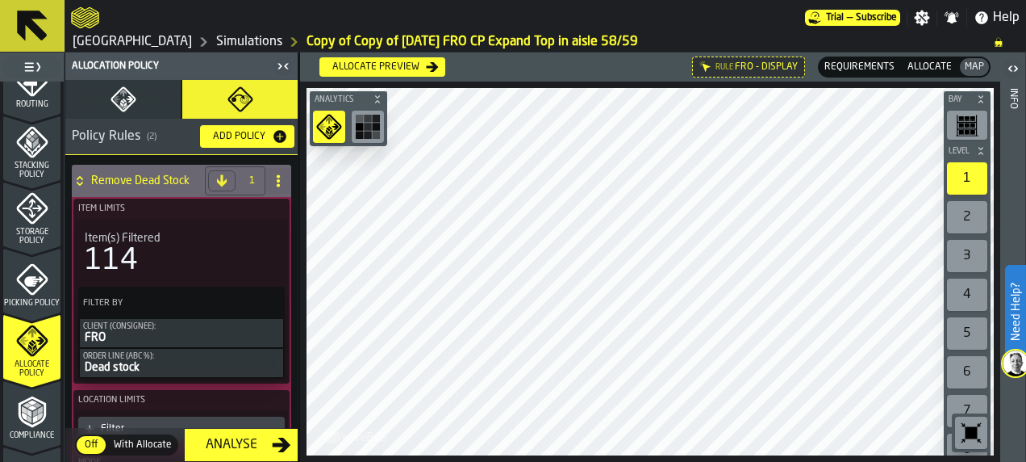
click at [136, 104] on button "Allocation Policy" at bounding box center [122, 99] width 115 height 39
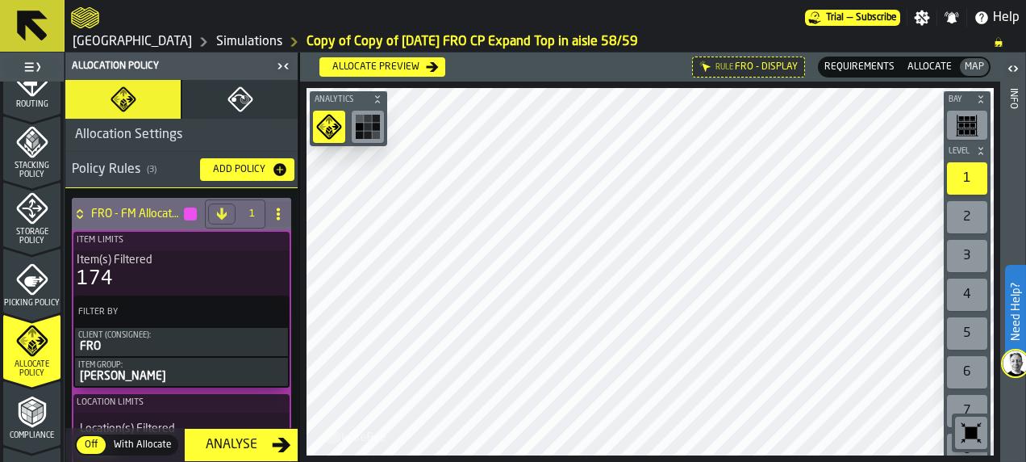
click at [218, 108] on button "Re-Allocate policy" at bounding box center [239, 99] width 115 height 39
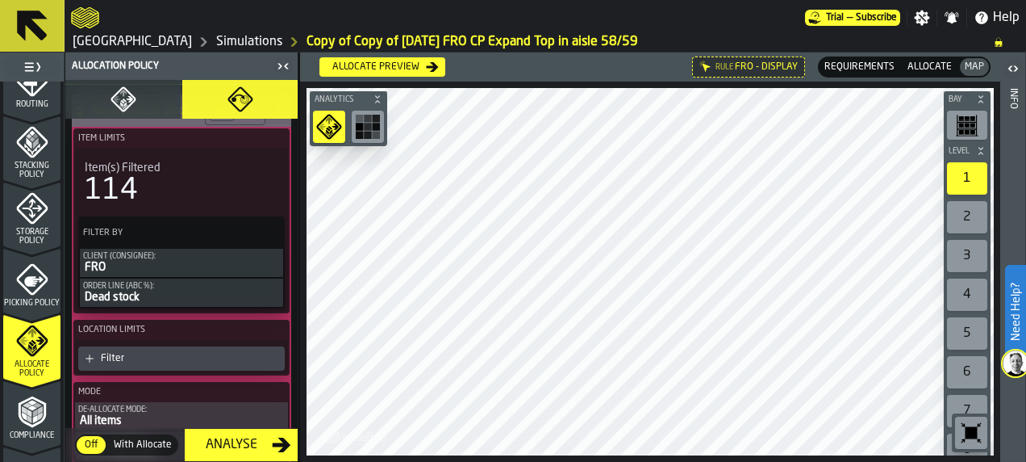
scroll to position [76, 0]
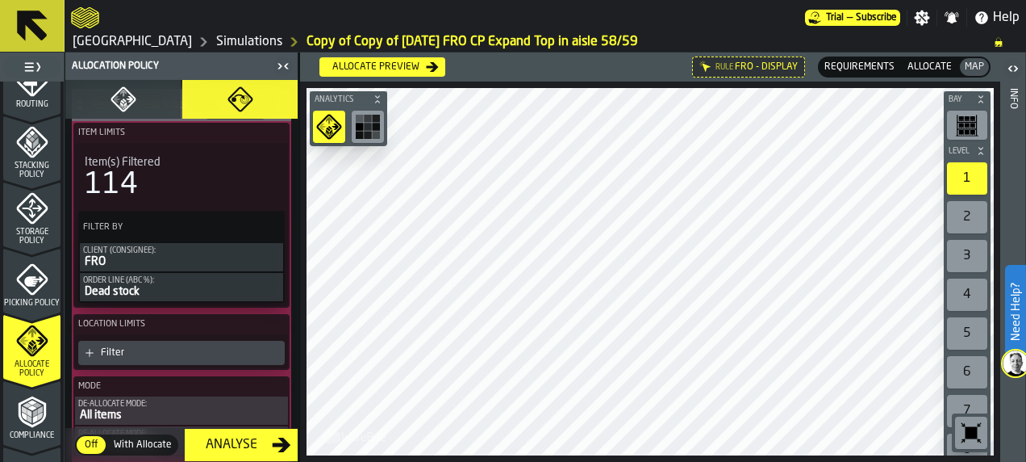
click at [111, 110] on icon "button" at bounding box center [124, 99] width 26 height 26
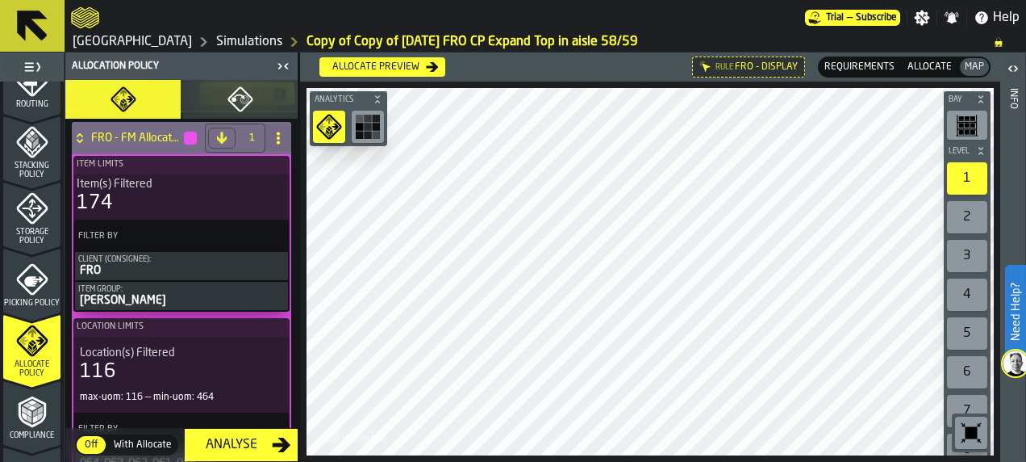
scroll to position [0, 0]
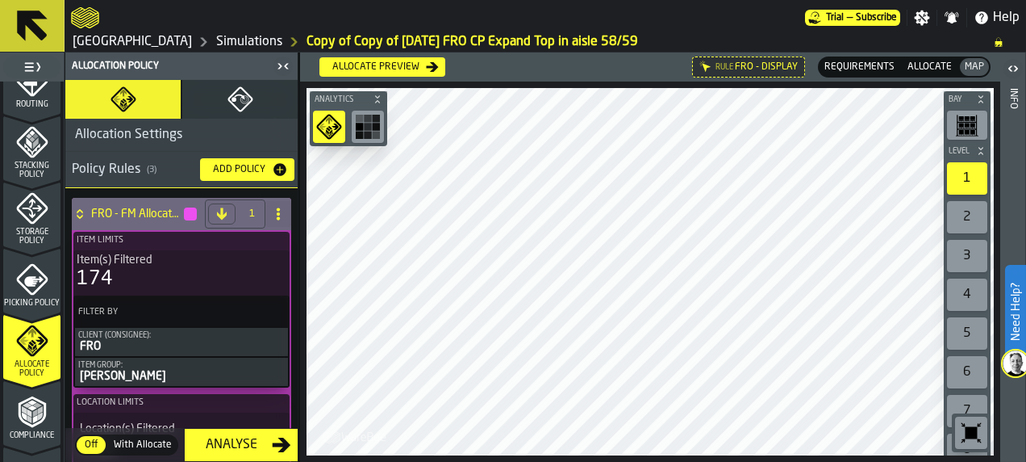
click at [228, 103] on icon "button" at bounding box center [241, 99] width 26 height 26
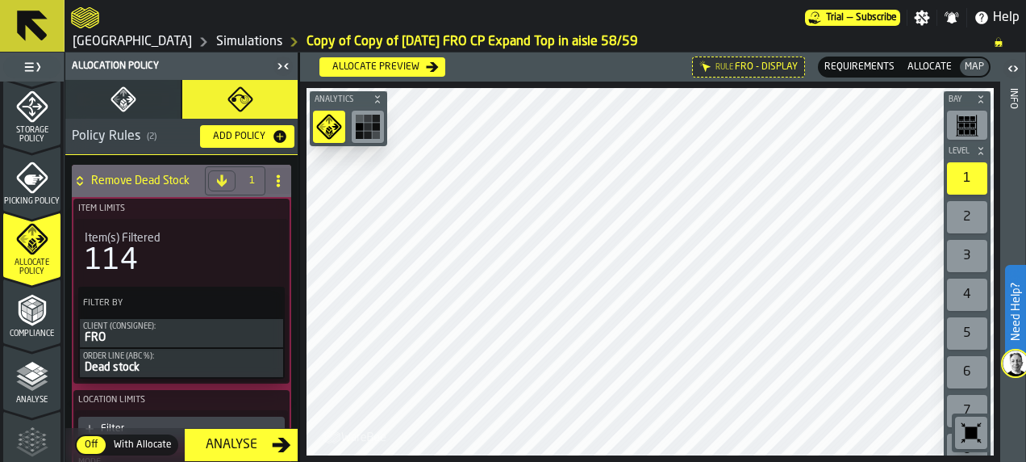
scroll to position [666, 0]
click at [27, 343] on icon "menu Compliance" at bounding box center [31, 343] width 57 height 15
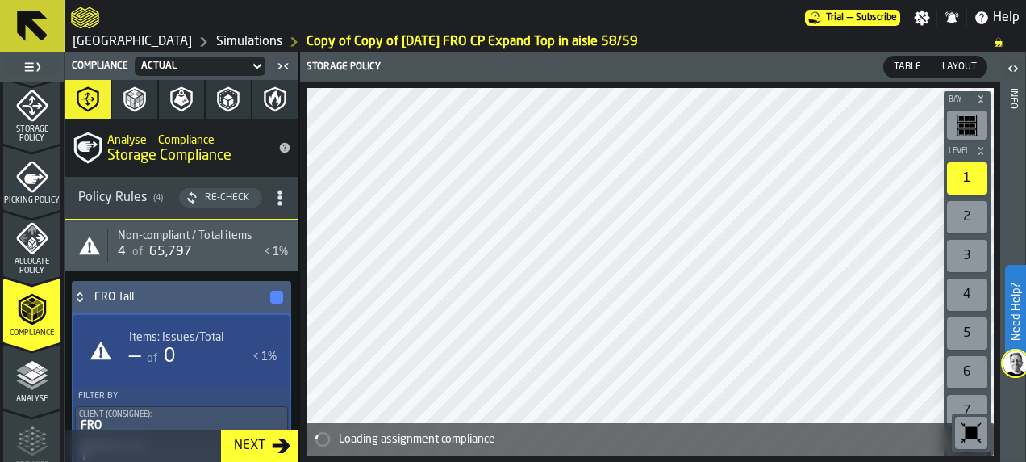
click at [31, 274] on span "Allocate Policy" at bounding box center [31, 266] width 57 height 18
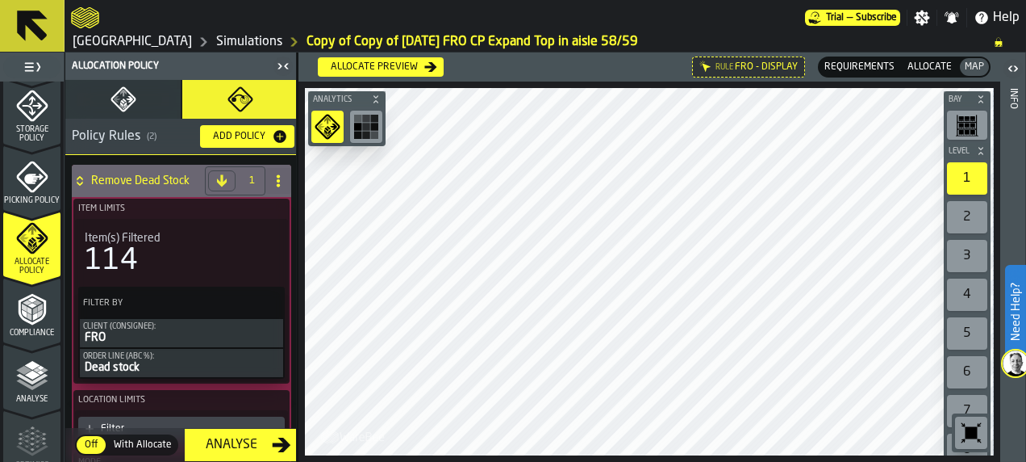
click at [36, 193] on icon "menu Picking Policy" at bounding box center [32, 177] width 32 height 32
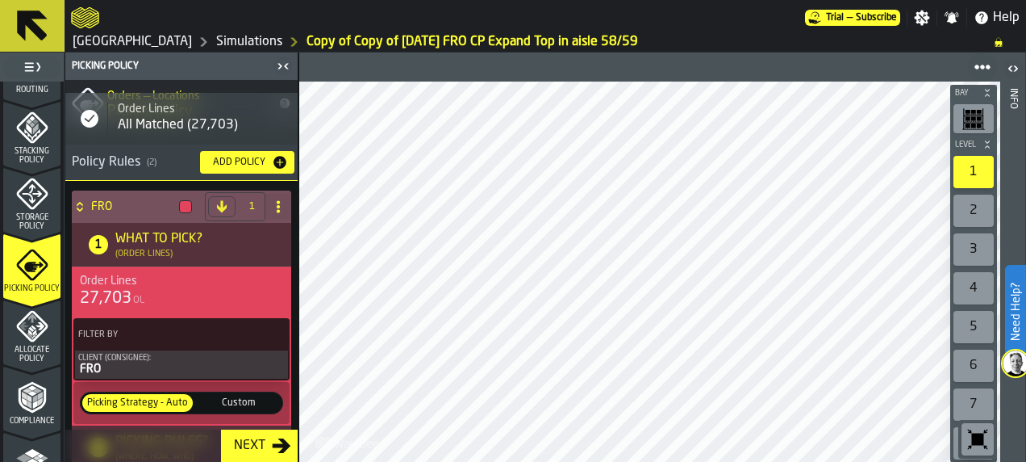
scroll to position [0, 0]
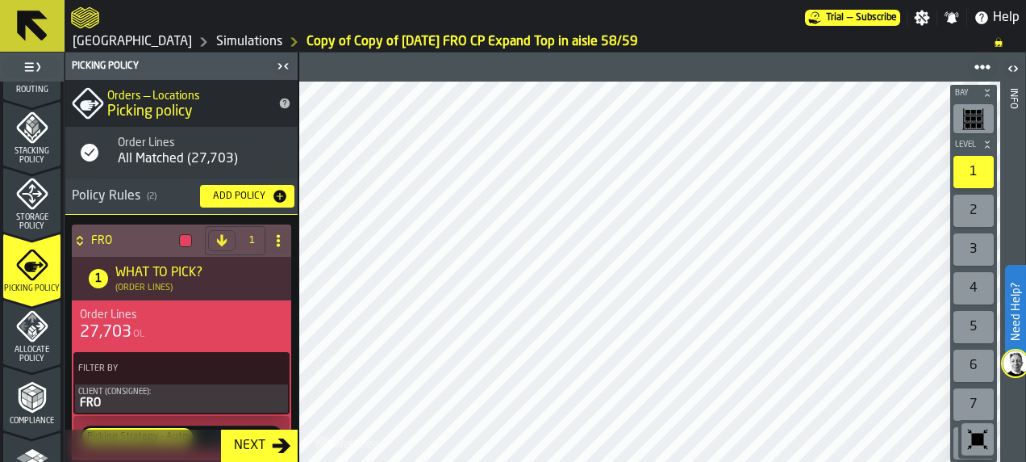
click at [216, 38] on link "Simulations" at bounding box center [249, 41] width 66 height 19
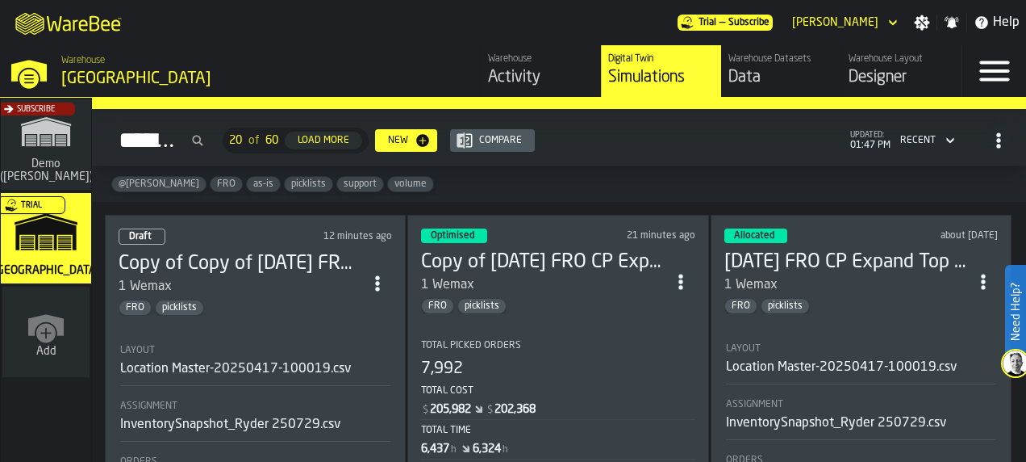
scroll to position [44, 0]
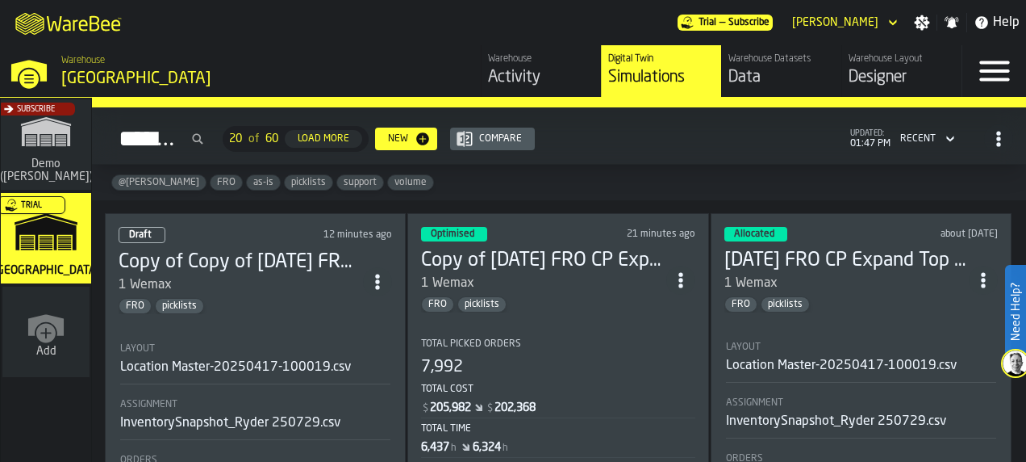
click at [378, 274] on icon "ItemListCard-DashboardItemContainer" at bounding box center [378, 282] width 16 height 16
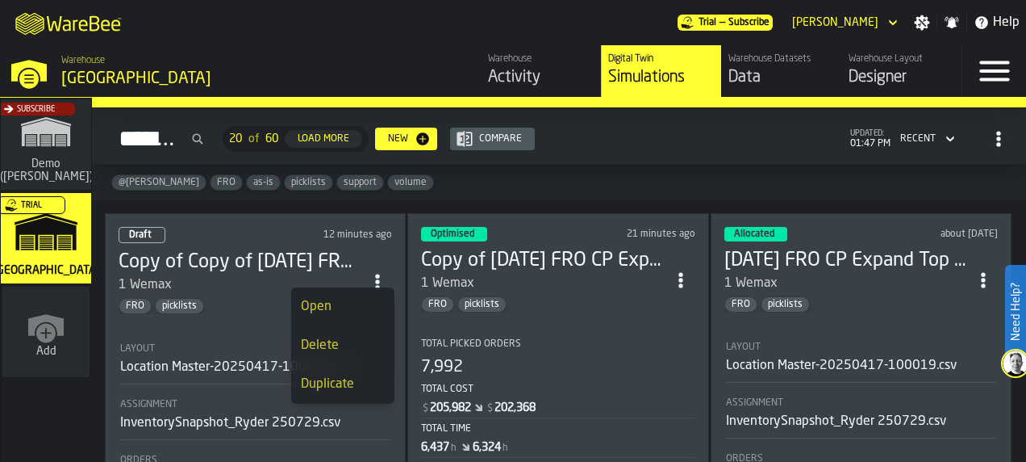
click at [896, 13] on icon "header" at bounding box center [893, 22] width 16 height 19
click at [926, 19] on icon "button-toggle-Settings" at bounding box center [922, 22] width 15 height 15
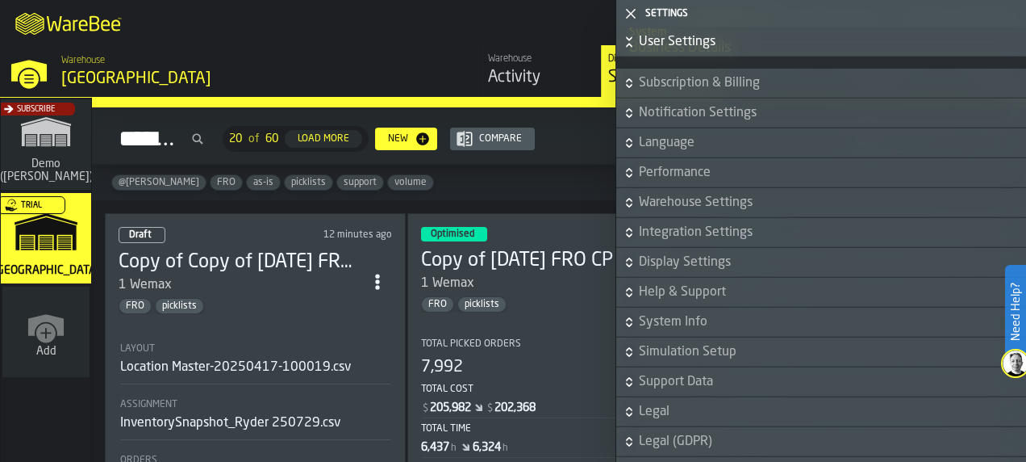
scroll to position [1013, 0]
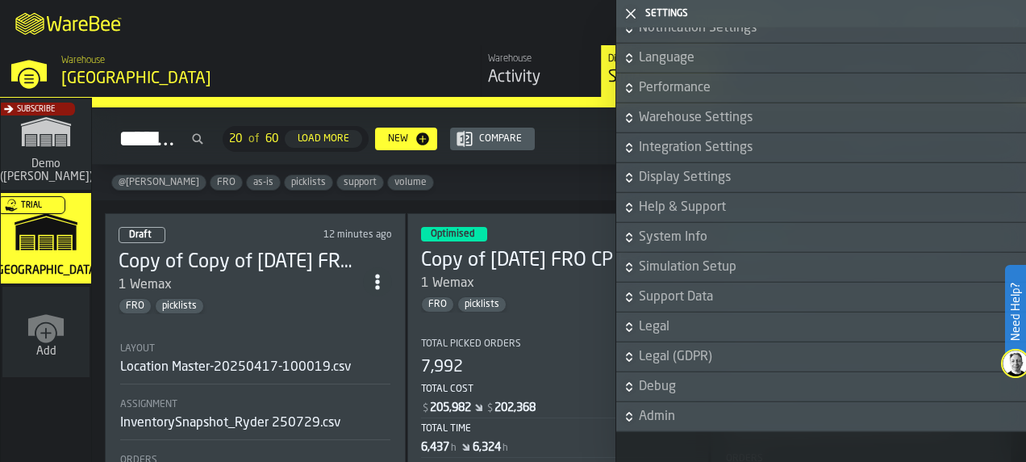
click at [455, 36] on div "M A K I N G W A R E H O U S E S M O R E EF F I C I E N T Trial — Subscribe [PER…" at bounding box center [513, 22] width 1026 height 45
drag, startPoint x: 447, startPoint y: 3, endPoint x: 503, endPoint y: 34, distance: 63.6
click at [503, 34] on div "M A K I N G W A R E H O U S E S M O R E EF F I C I E N T Trial — Subscribe [PER…" at bounding box center [513, 22] width 1026 height 45
click at [636, 10] on icon "button-toggle-Close me" at bounding box center [630, 13] width 19 height 19
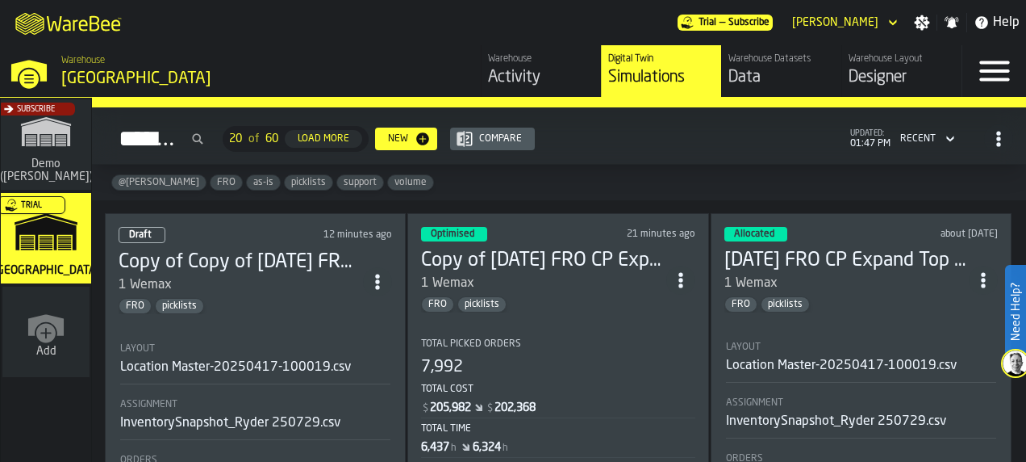
click at [40, 334] on icon "link-to-/wh/new" at bounding box center [45, 332] width 19 height 19
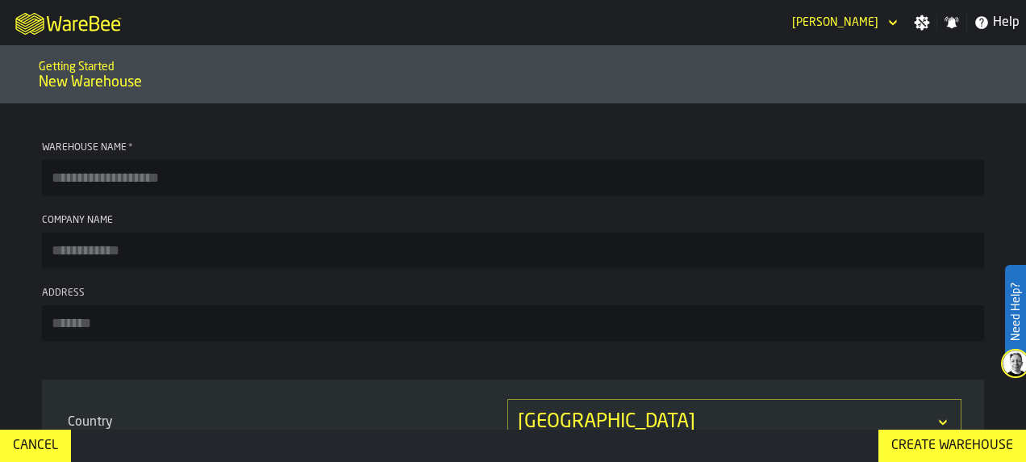
scroll to position [203, 0]
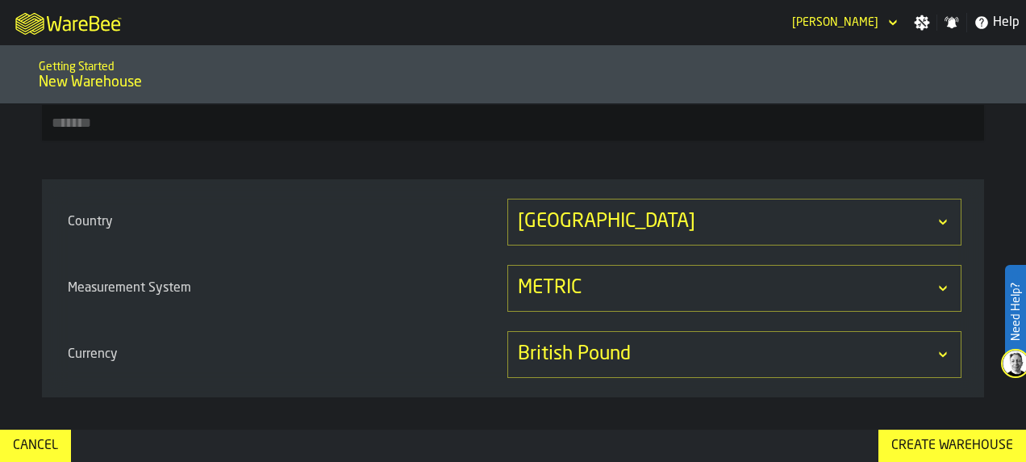
click at [32, 439] on div "Cancel" at bounding box center [35, 445] width 58 height 19
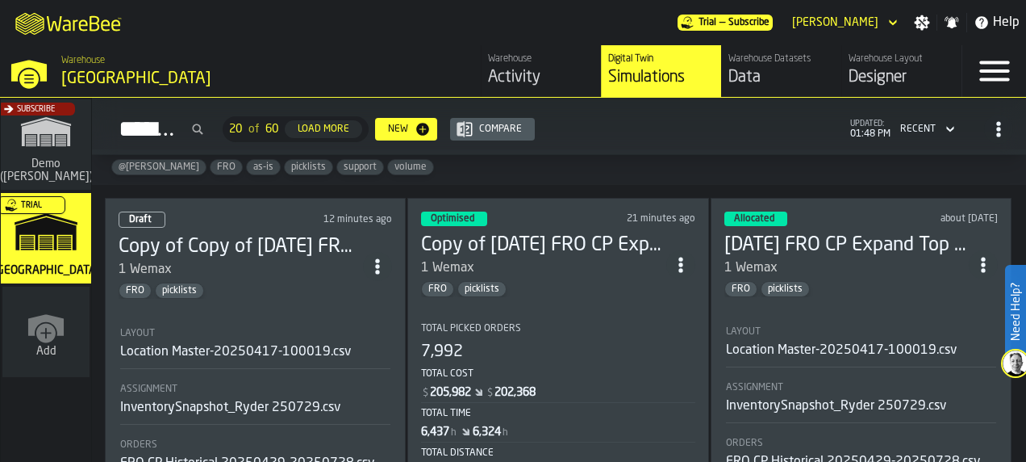
scroll to position [55, 0]
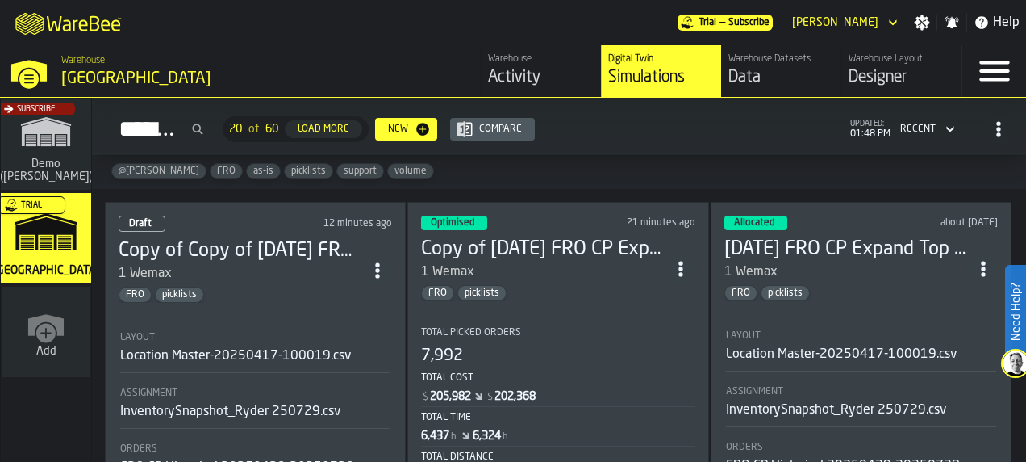
click at [323, 287] on div "FRO picklists" at bounding box center [241, 294] width 244 height 16
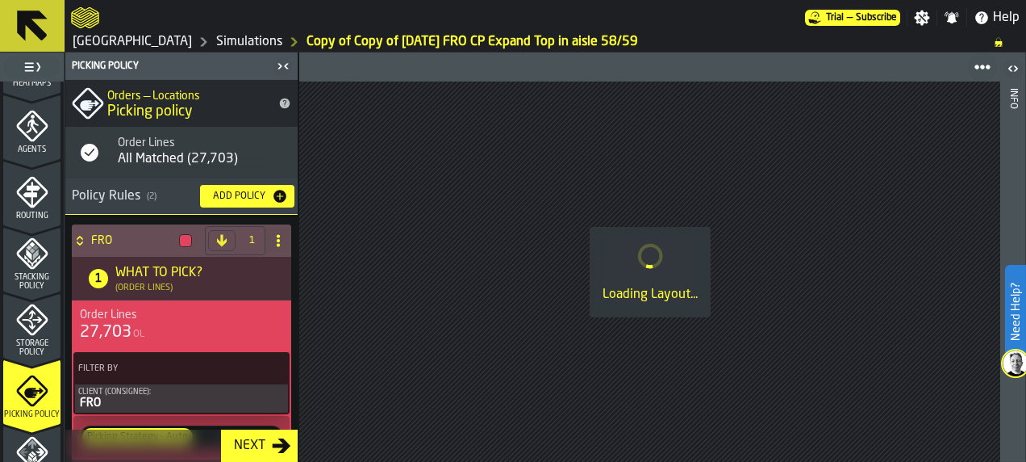
scroll to position [509, 0]
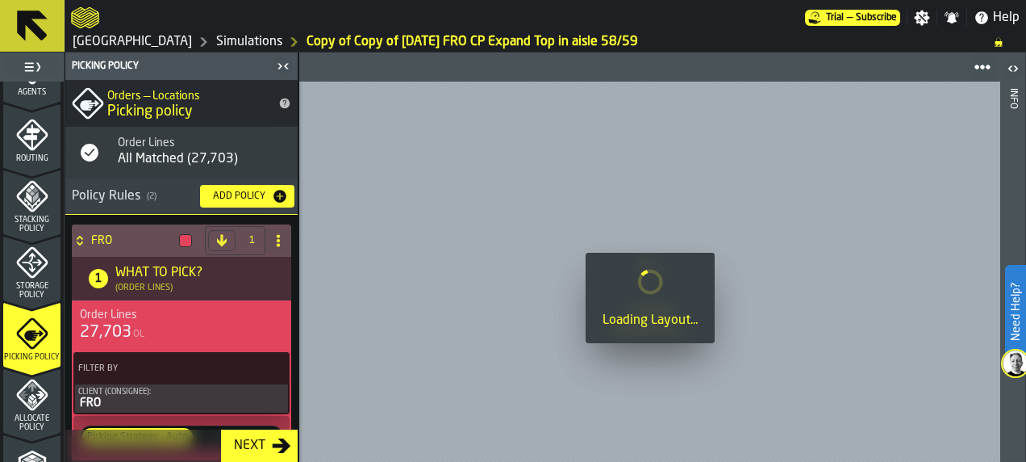
click at [34, 261] on icon "menu Storage Policy" at bounding box center [32, 263] width 20 height 20
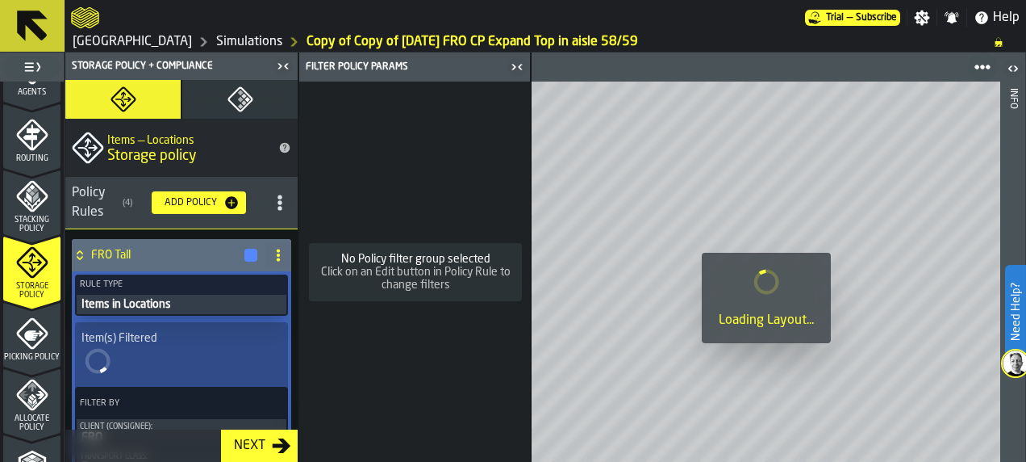
scroll to position [635, 0]
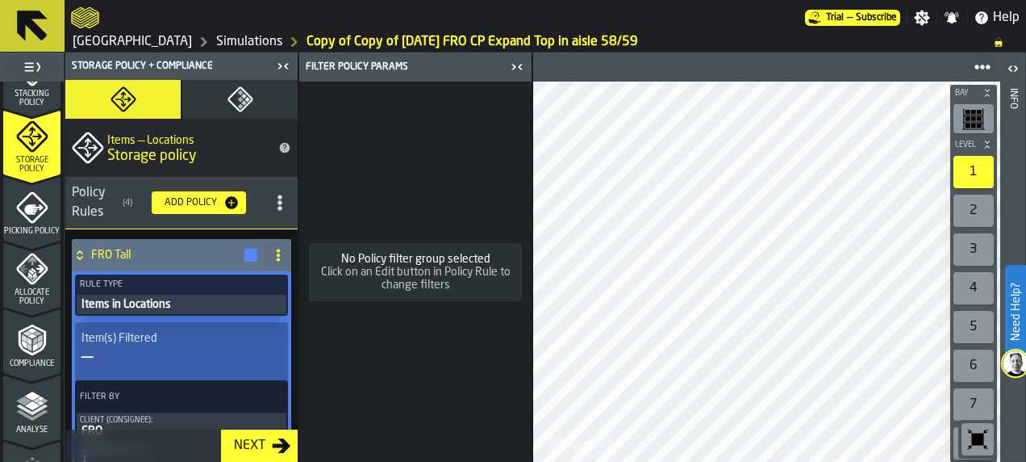
click at [12, 270] on div "Allocate Policy" at bounding box center [31, 279] width 57 height 53
click at [27, 275] on icon "menu Allocate Policy" at bounding box center [32, 269] width 32 height 32
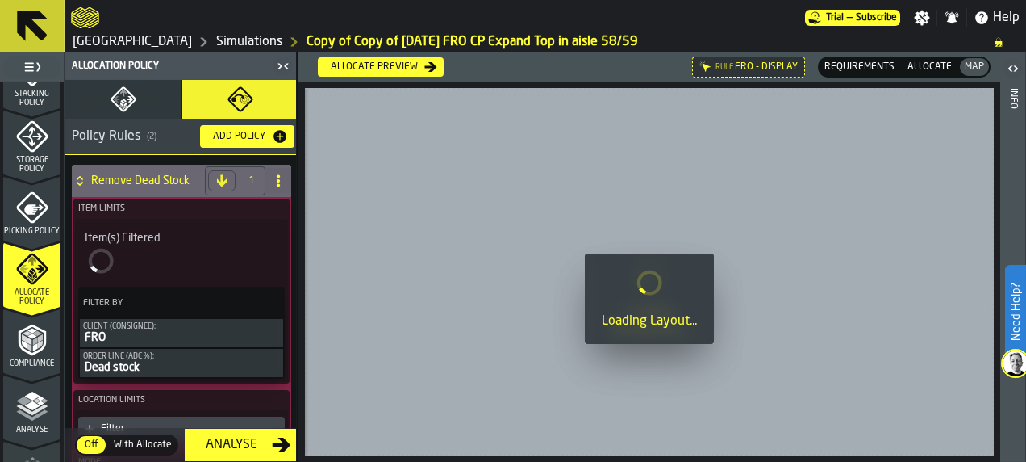
click at [125, 102] on icon "button" at bounding box center [124, 99] width 26 height 26
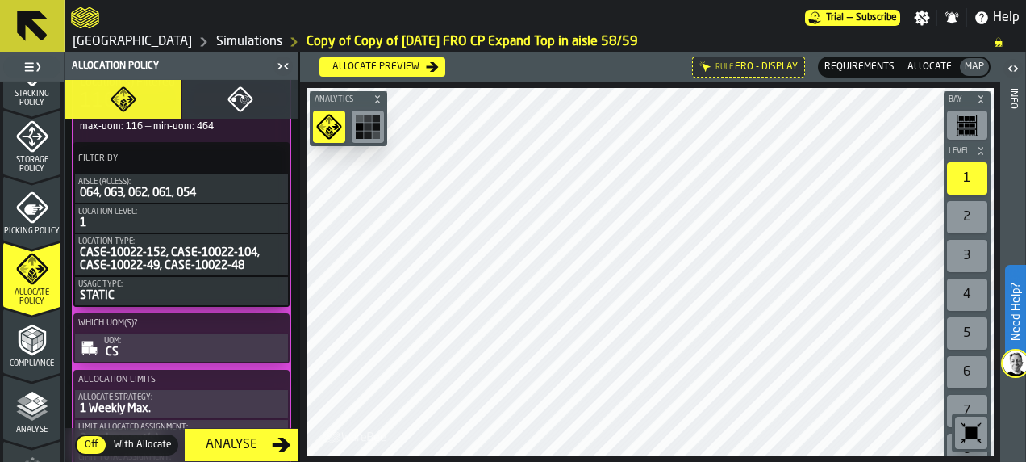
scroll to position [0, 0]
